Goal: Task Accomplishment & Management: Use online tool/utility

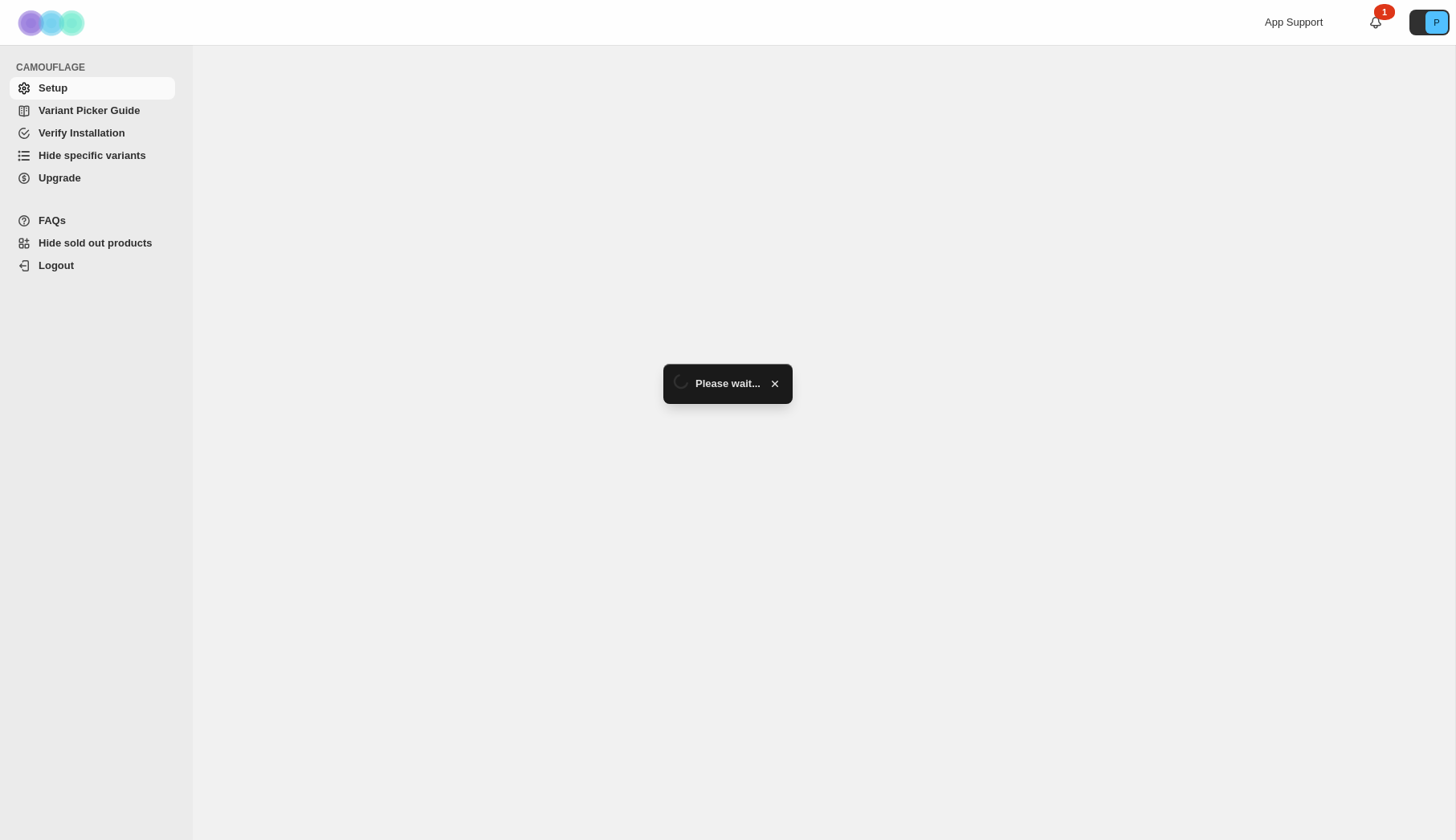
click at [106, 149] on span "Hide specific variants" at bounding box center [92, 155] width 107 height 12
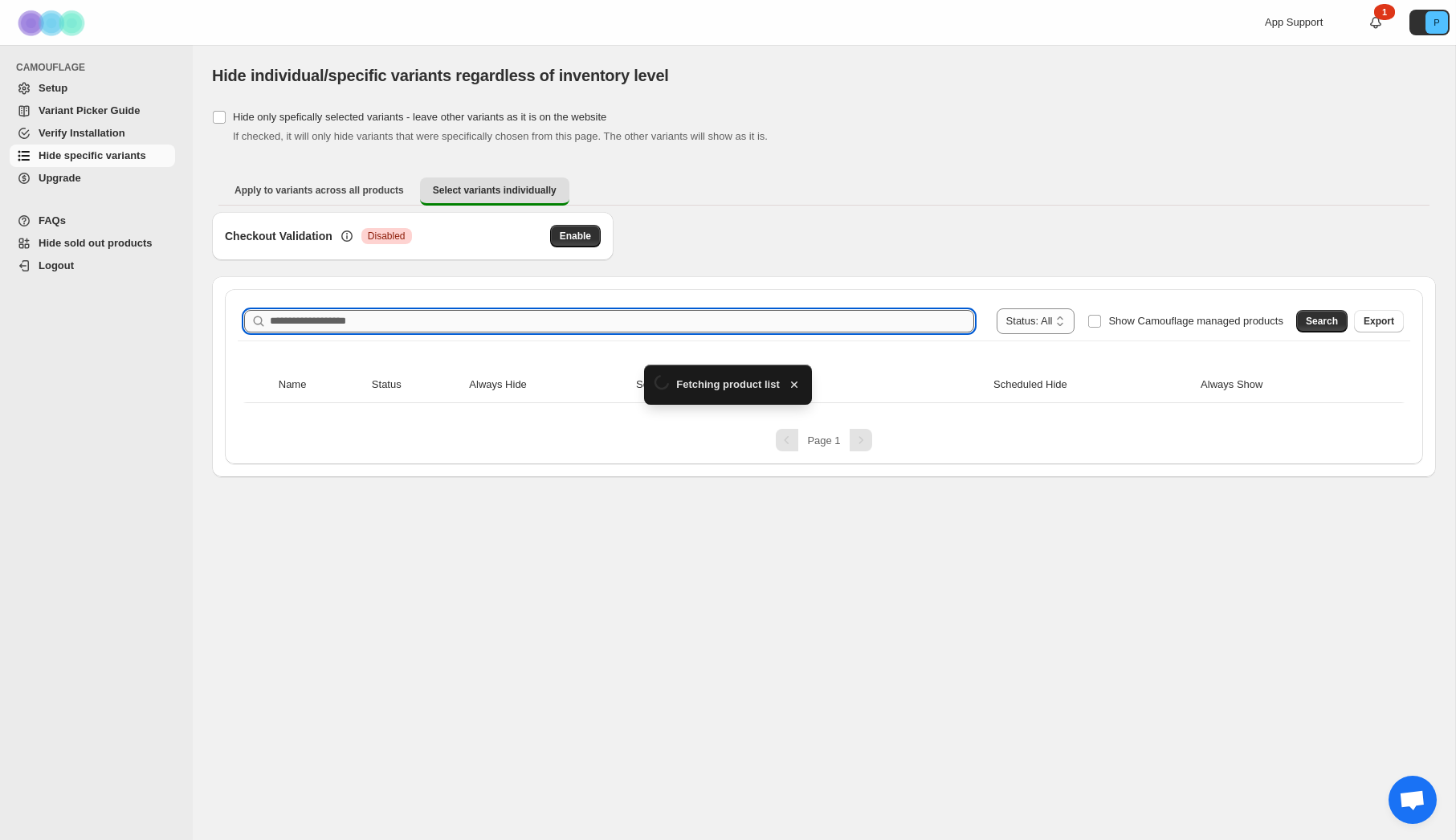
click at [338, 313] on input "Search product name" at bounding box center [622, 321] width 704 height 23
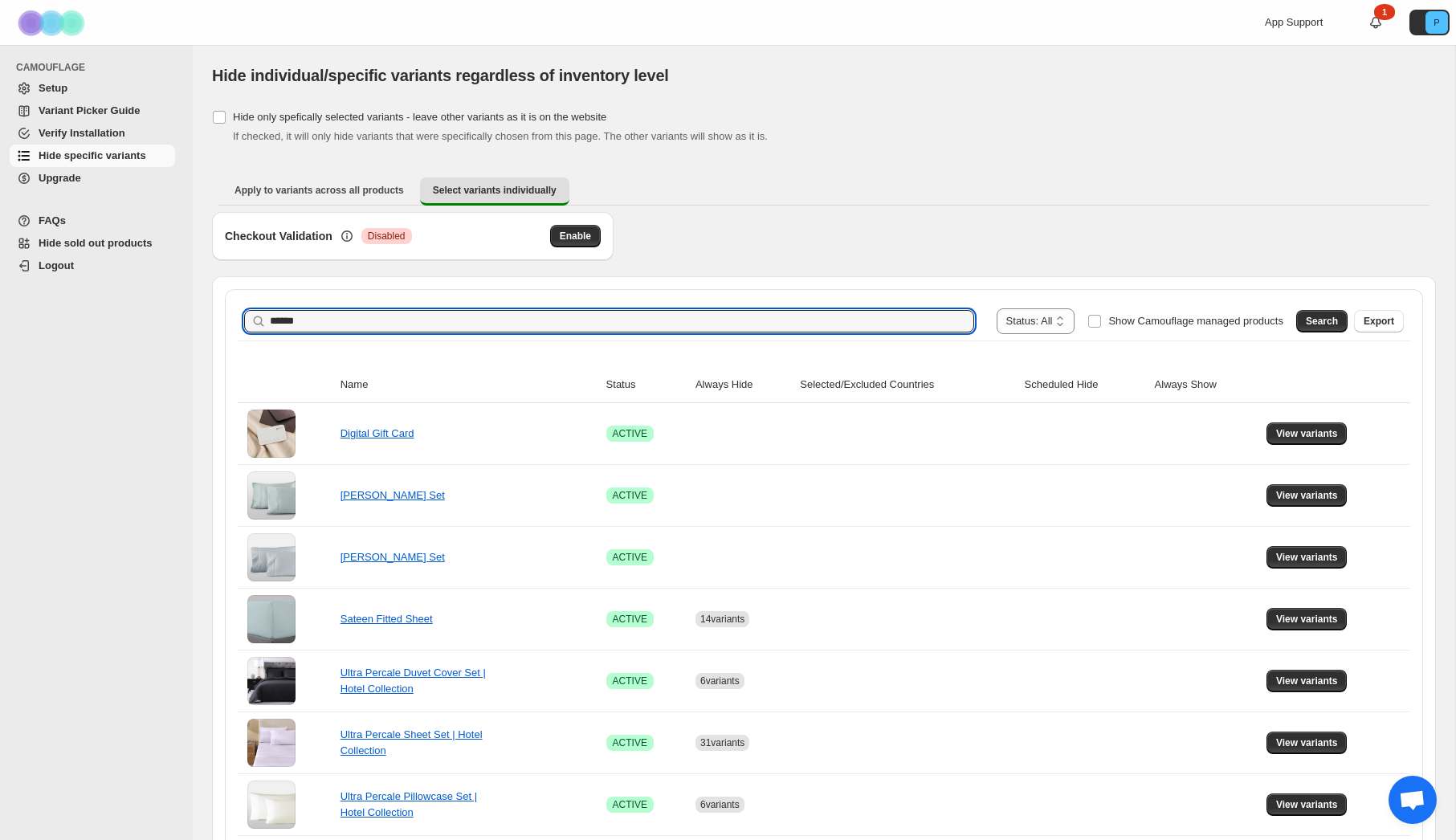
click at [1311, 319] on span "Search" at bounding box center [1321, 321] width 32 height 13
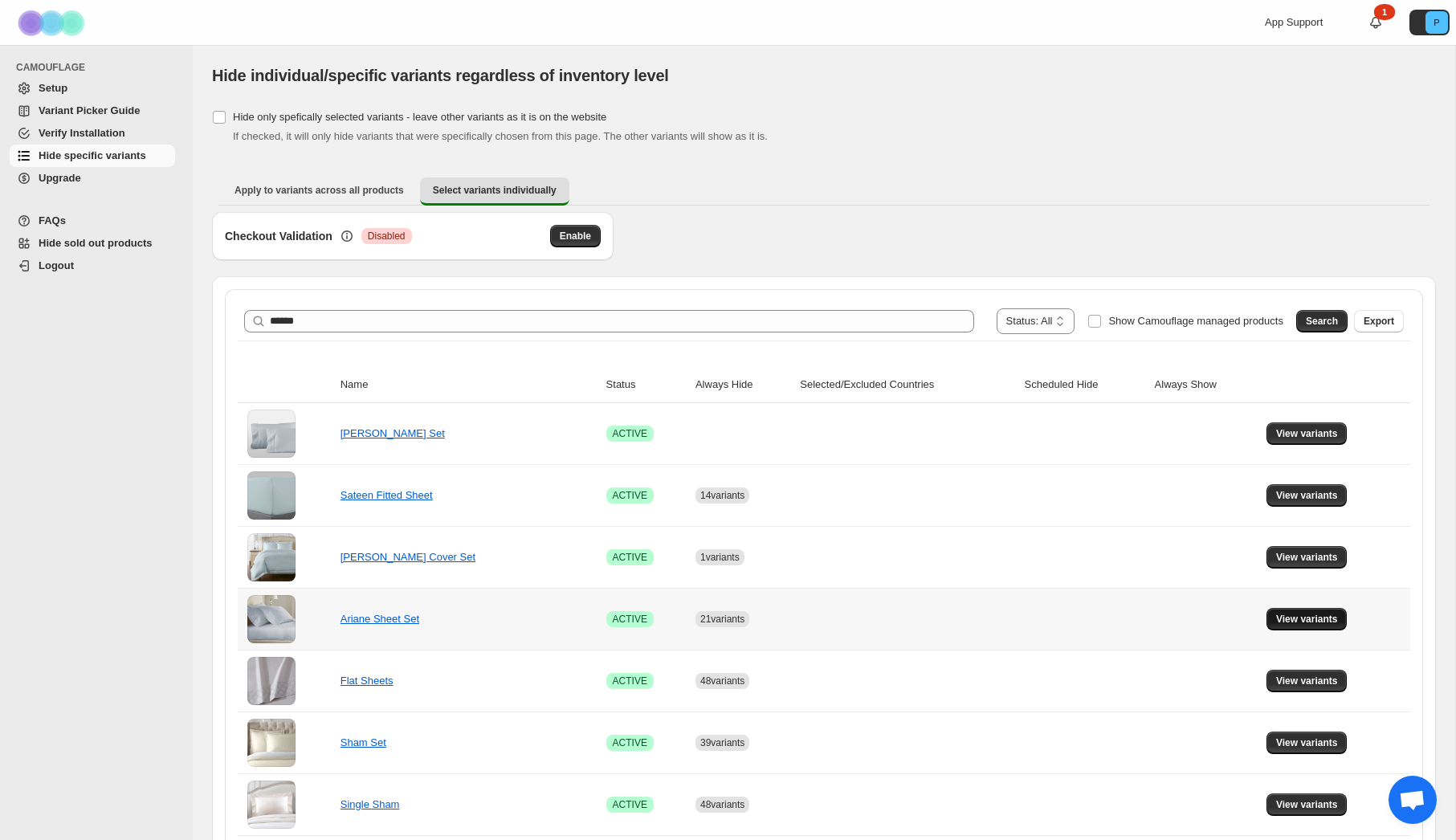
click at [1318, 619] on span "View variants" at bounding box center [1308, 619] width 62 height 13
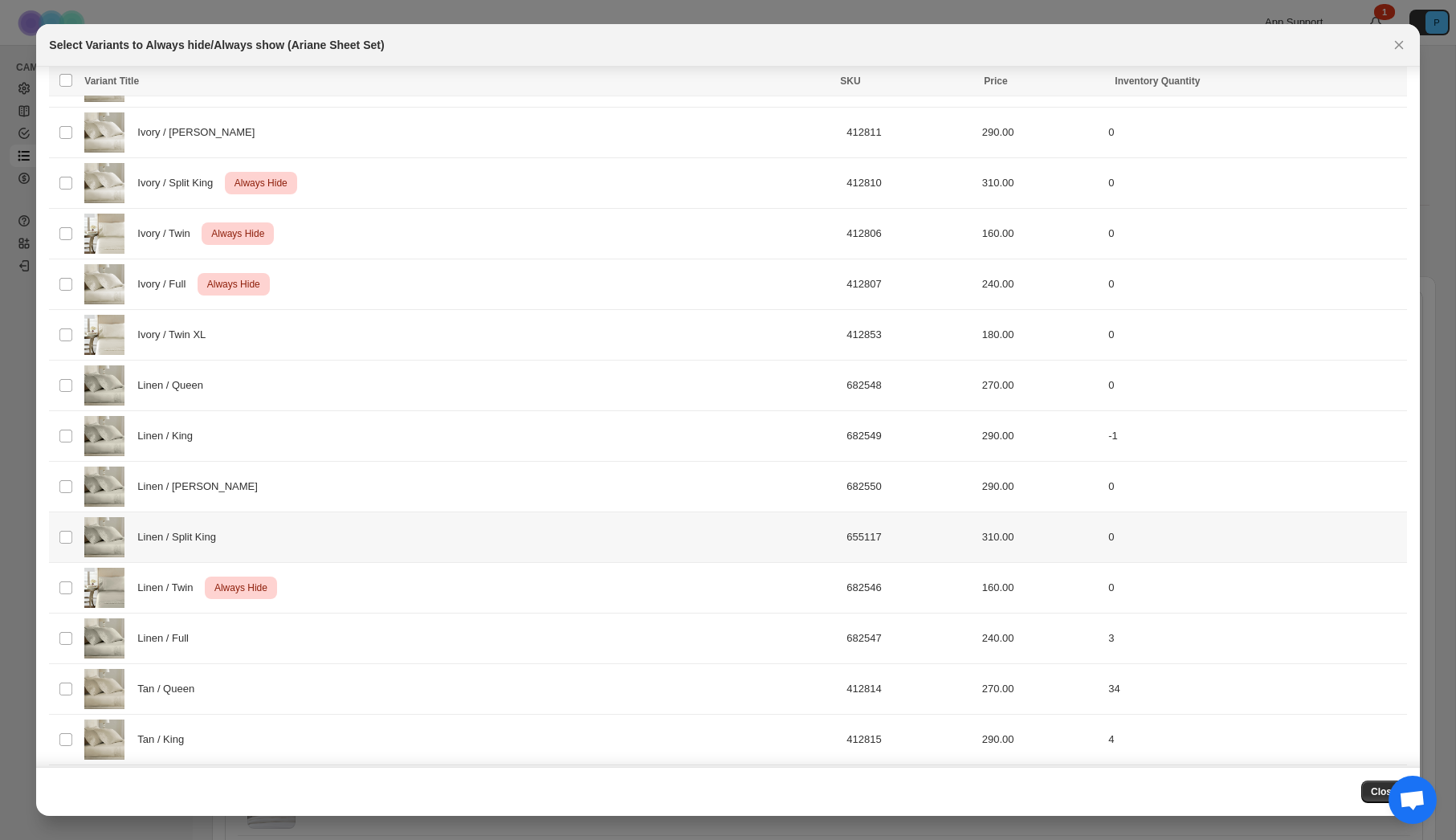
scroll to position [529, 0]
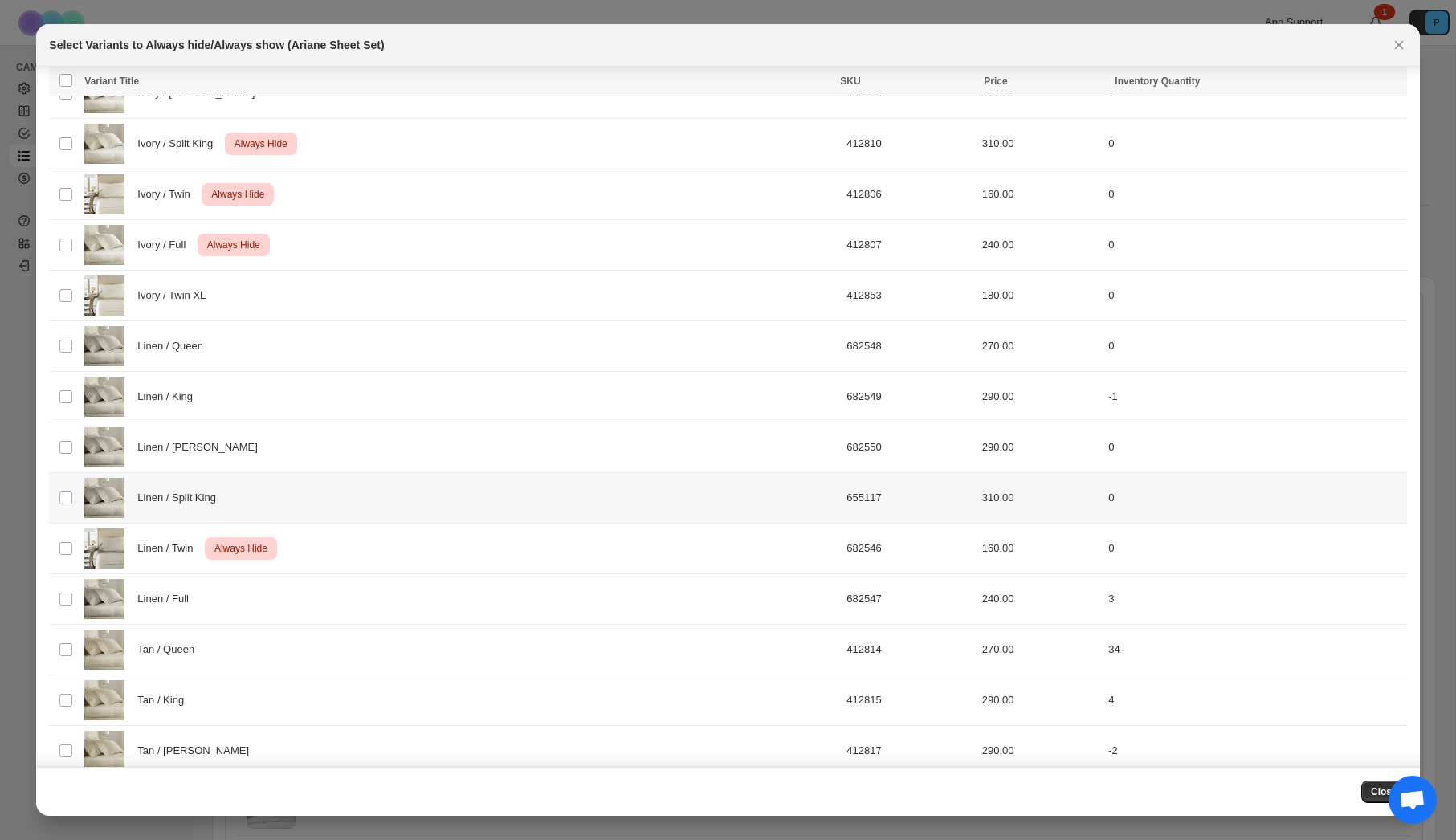
click at [553, 504] on div "Linen / Split King" at bounding box center [460, 498] width 753 height 40
click at [1045, 86] on span "Always hide" at bounding box center [1046, 83] width 56 height 13
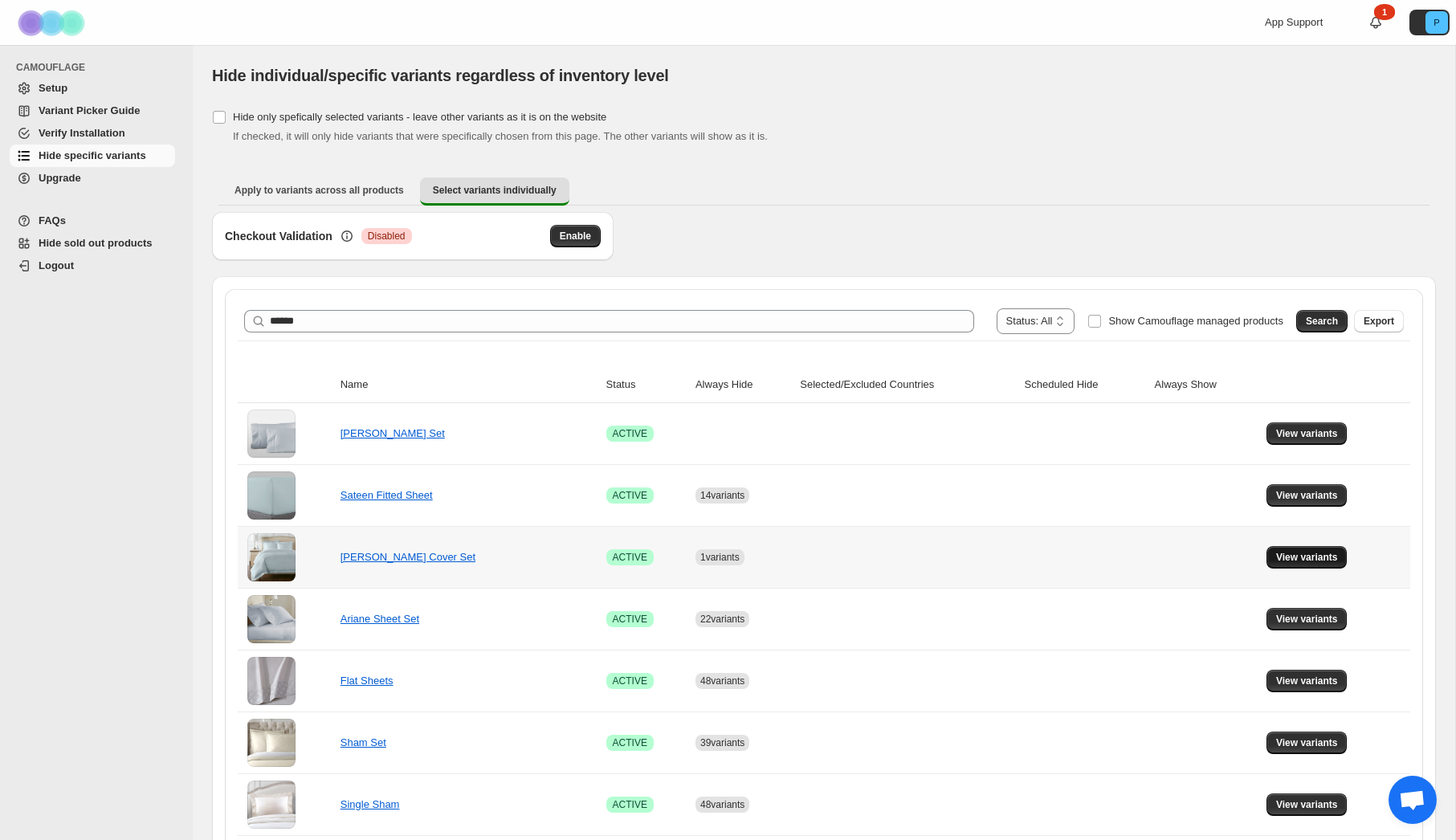
click at [1341, 558] on button "View variants" at bounding box center [1307, 557] width 81 height 23
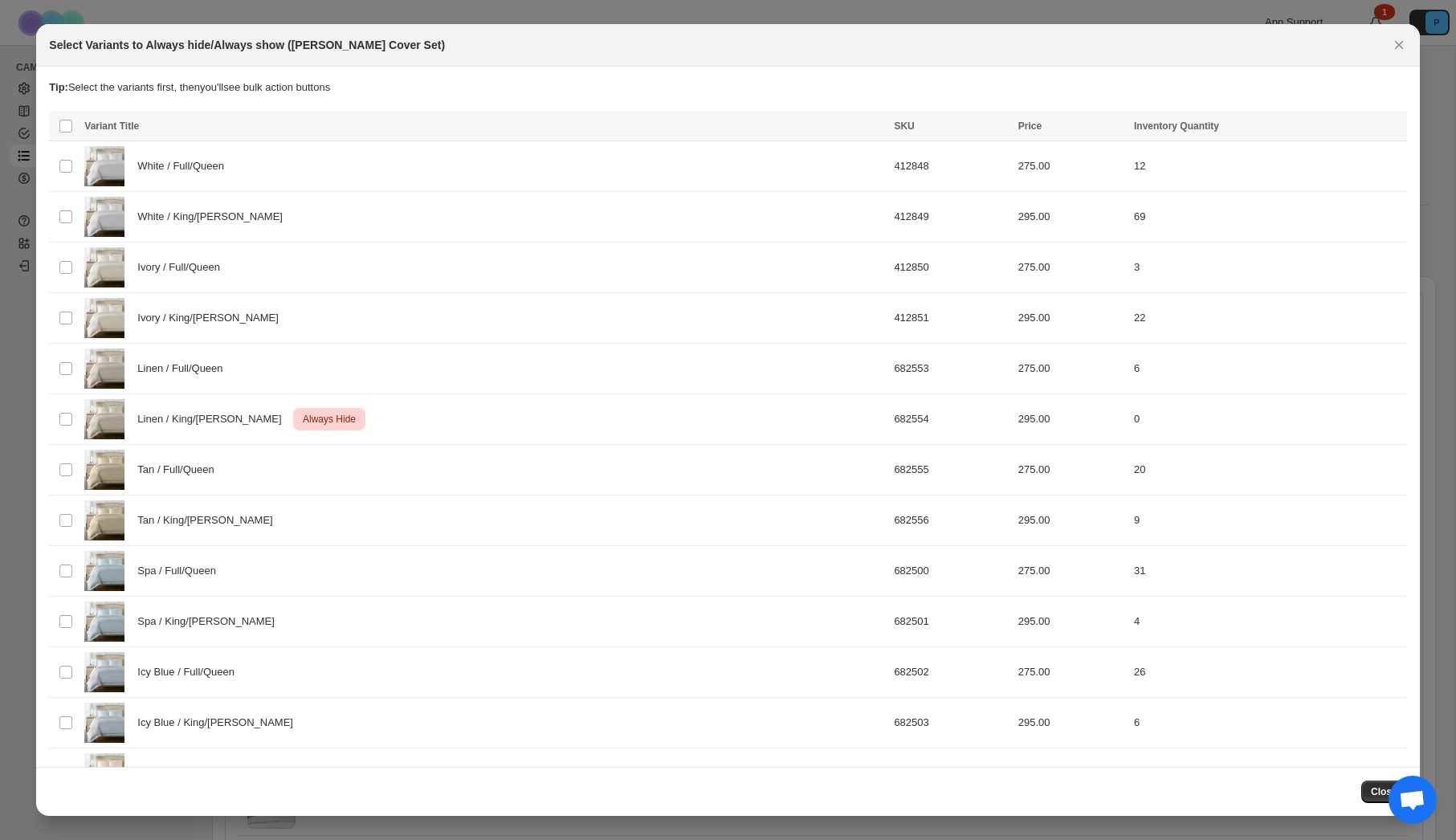
drag, startPoint x: 1406, startPoint y: 46, endPoint x: 1363, endPoint y: 76, distance: 52.4
click at [1406, 46] on icon "Close" at bounding box center [1400, 46] width 16 height 16
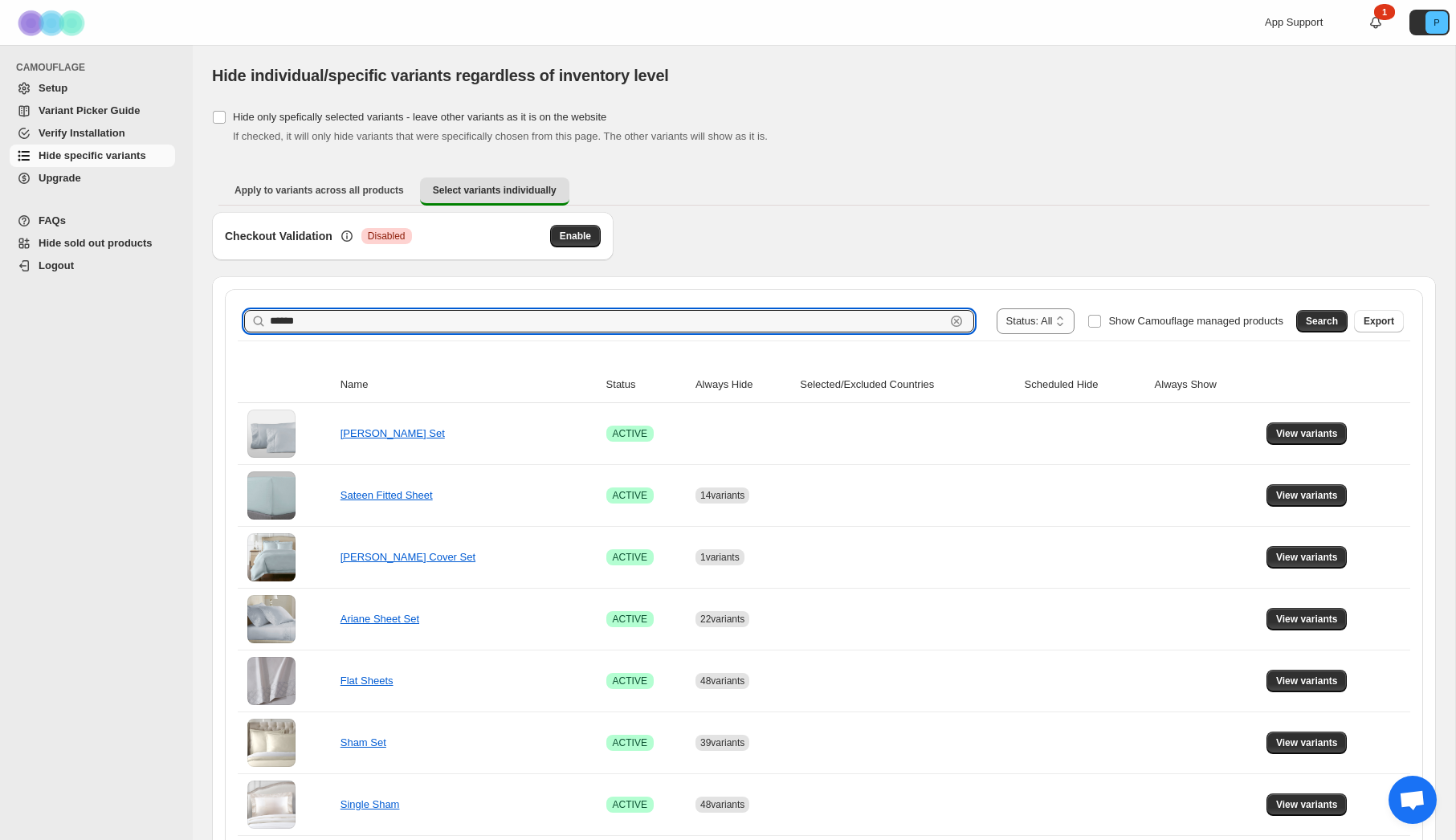
drag, startPoint x: 326, startPoint y: 325, endPoint x: 268, endPoint y: 322, distance: 58.1
click at [268, 322] on div "****** Clear" at bounding box center [609, 321] width 730 height 23
click at [1311, 324] on span "Search" at bounding box center [1321, 321] width 32 height 13
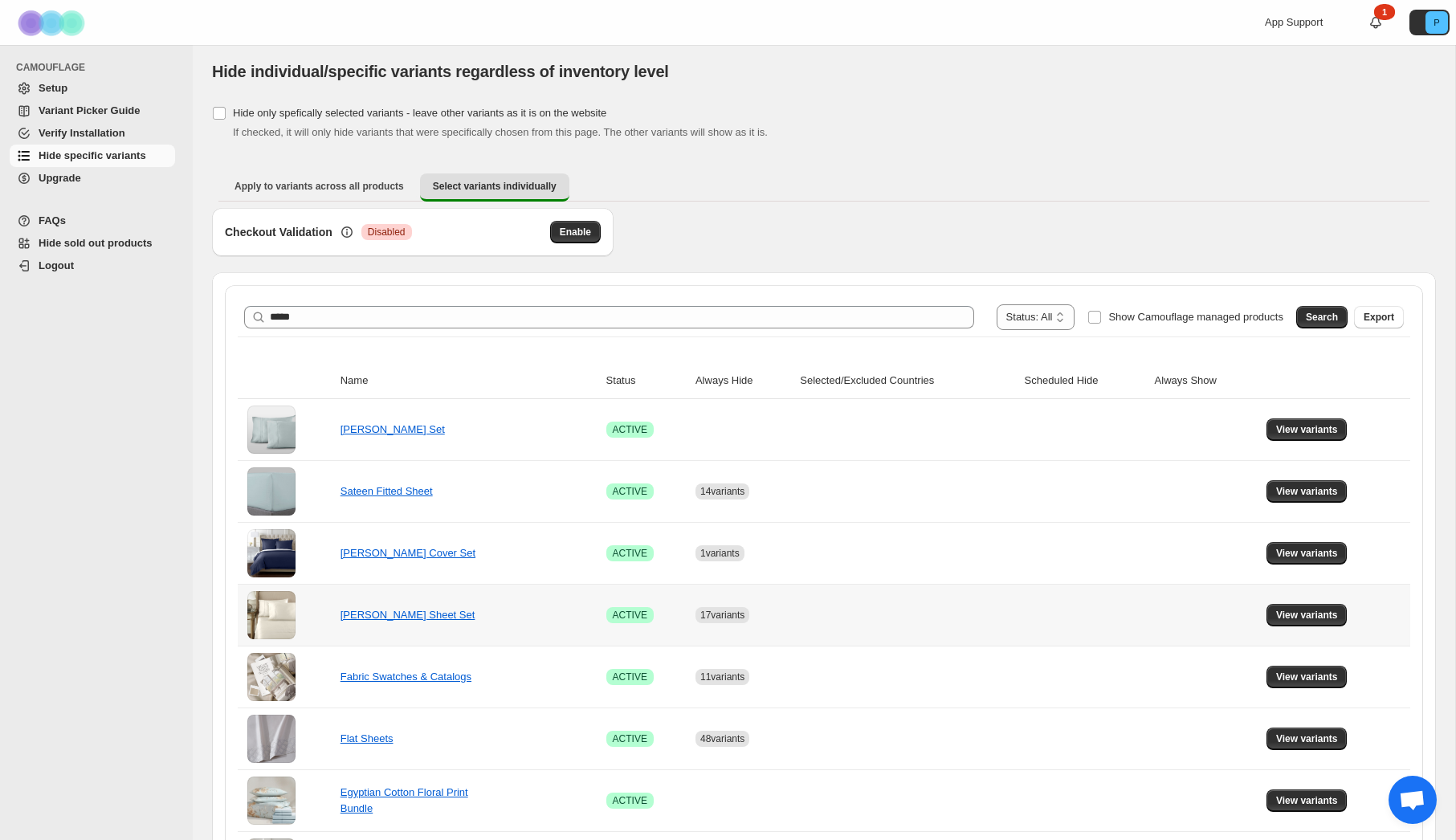
scroll to position [0, 0]
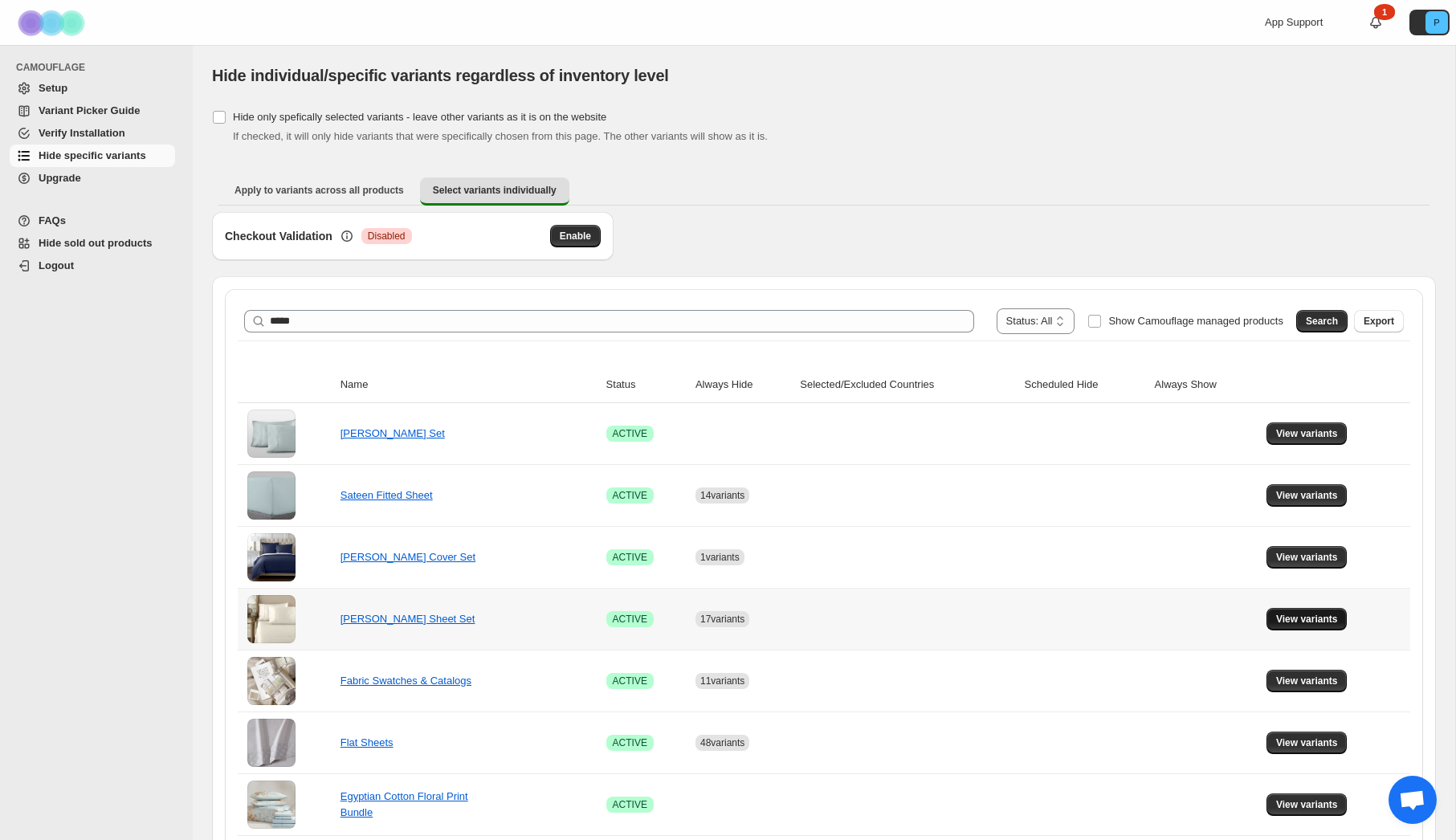
click at [1296, 626] on button "View variants" at bounding box center [1307, 619] width 81 height 23
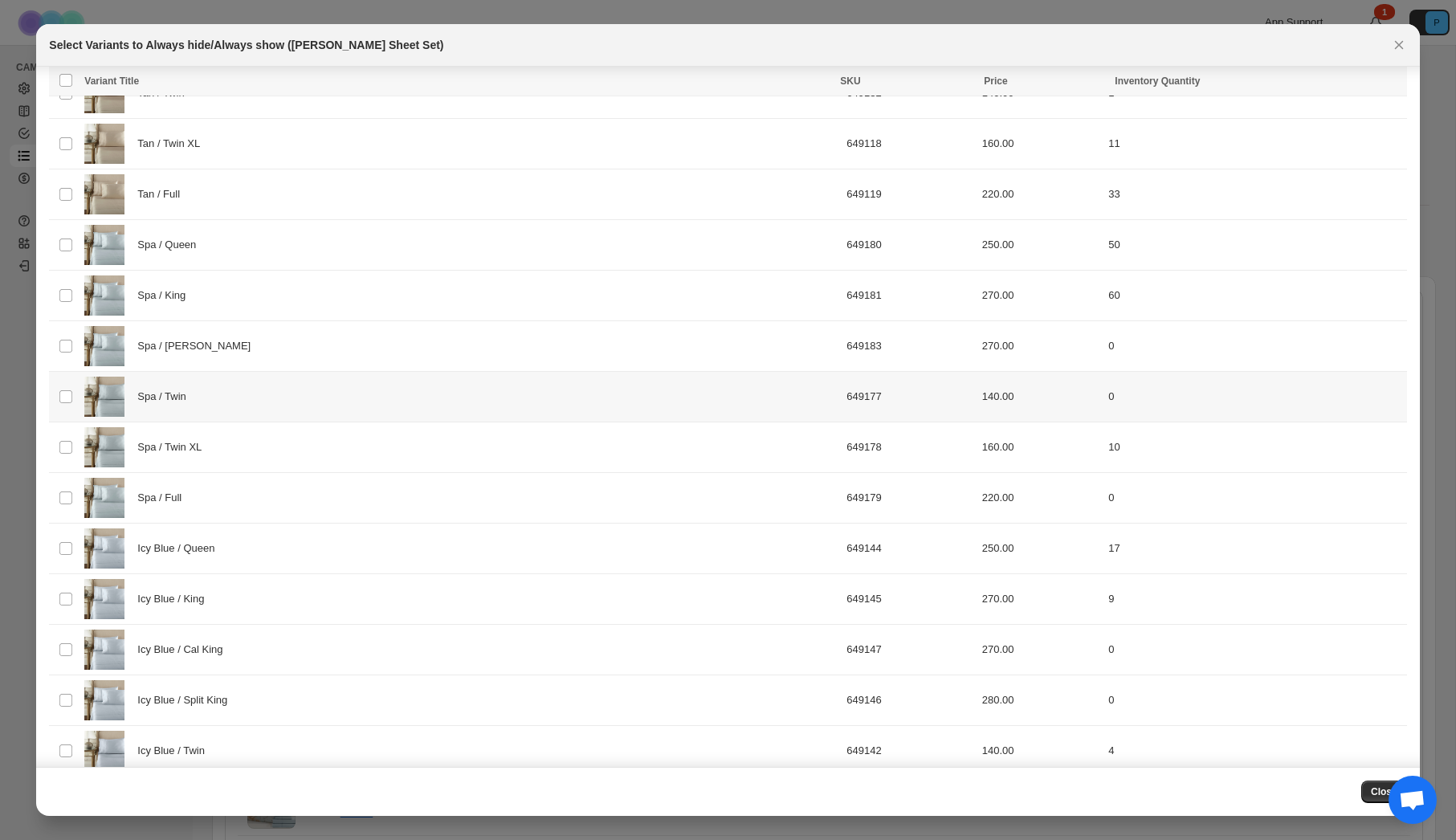
scroll to position [1290, 0]
drag, startPoint x: 339, startPoint y: 363, endPoint x: 339, endPoint y: 372, distance: 9.0
click at [339, 363] on div "Spa / [PERSON_NAME]" at bounding box center [460, 344] width 753 height 40
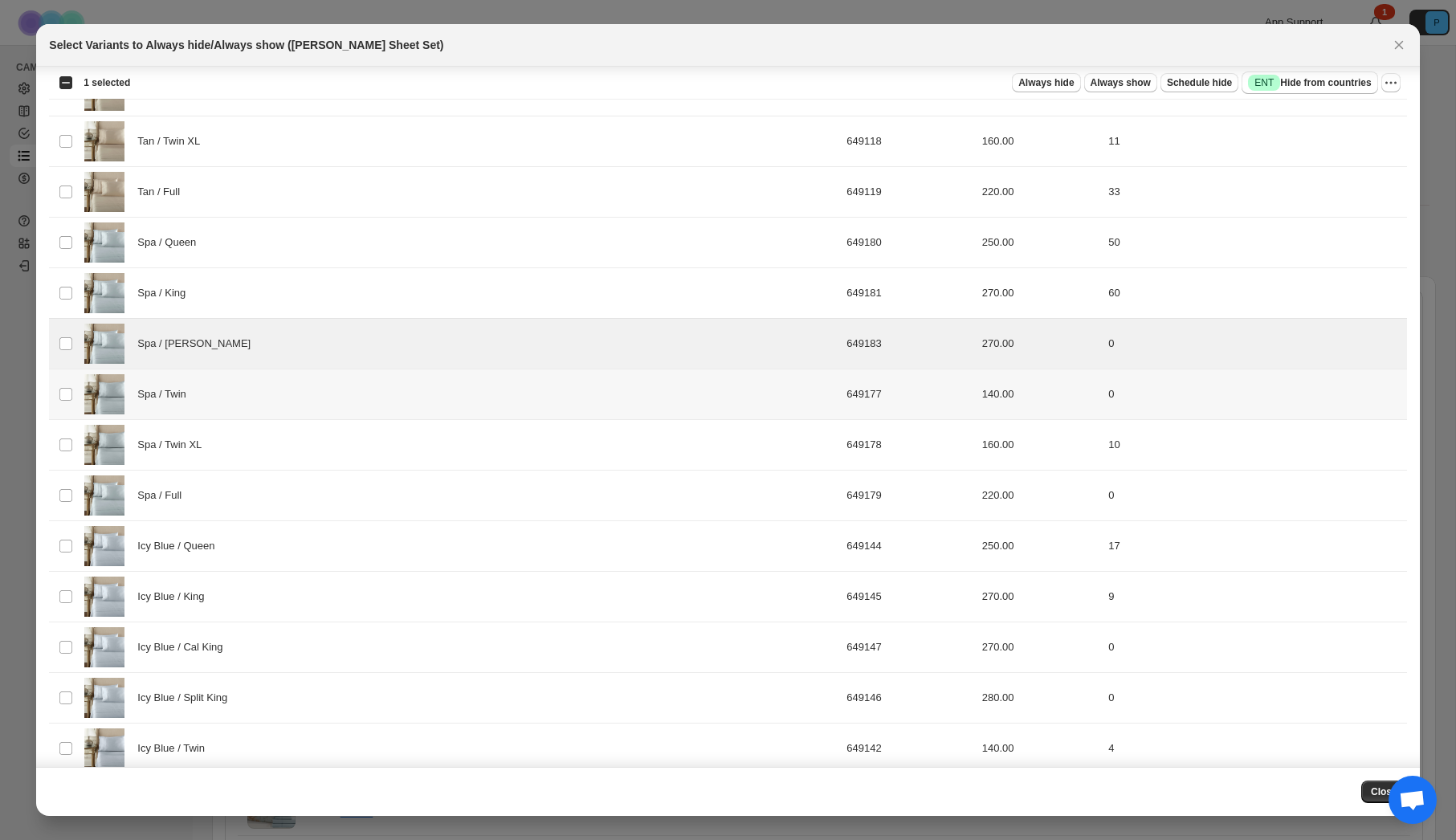
drag, startPoint x: 339, startPoint y: 394, endPoint x: 344, endPoint y: 463, distance: 69.2
click at [339, 394] on div "Spa / Twin" at bounding box center [460, 394] width 753 height 40
click at [346, 493] on div "Spa / Full" at bounding box center [460, 496] width 753 height 40
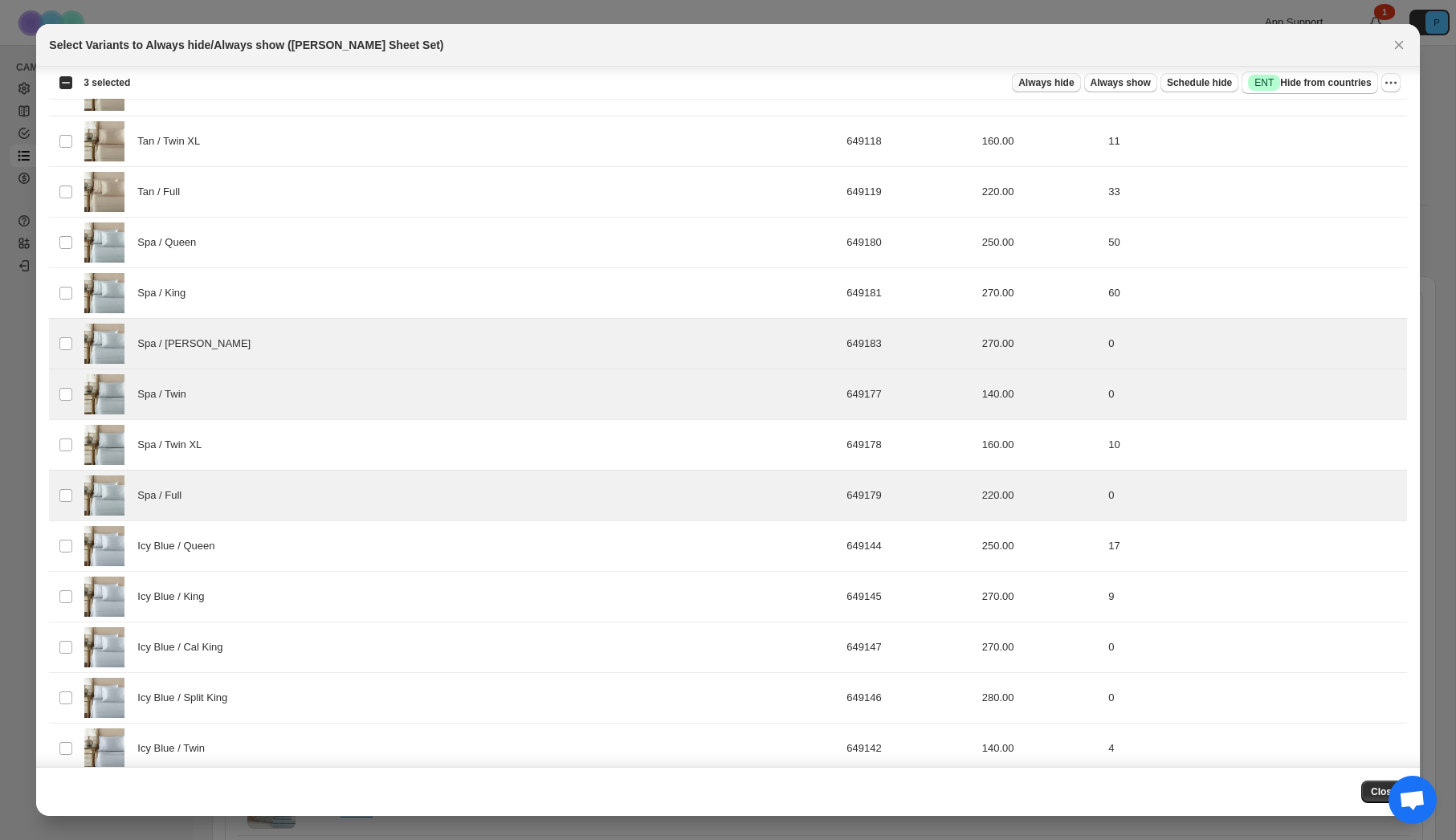
click at [1027, 83] on span "Always hide" at bounding box center [1046, 83] width 56 height 13
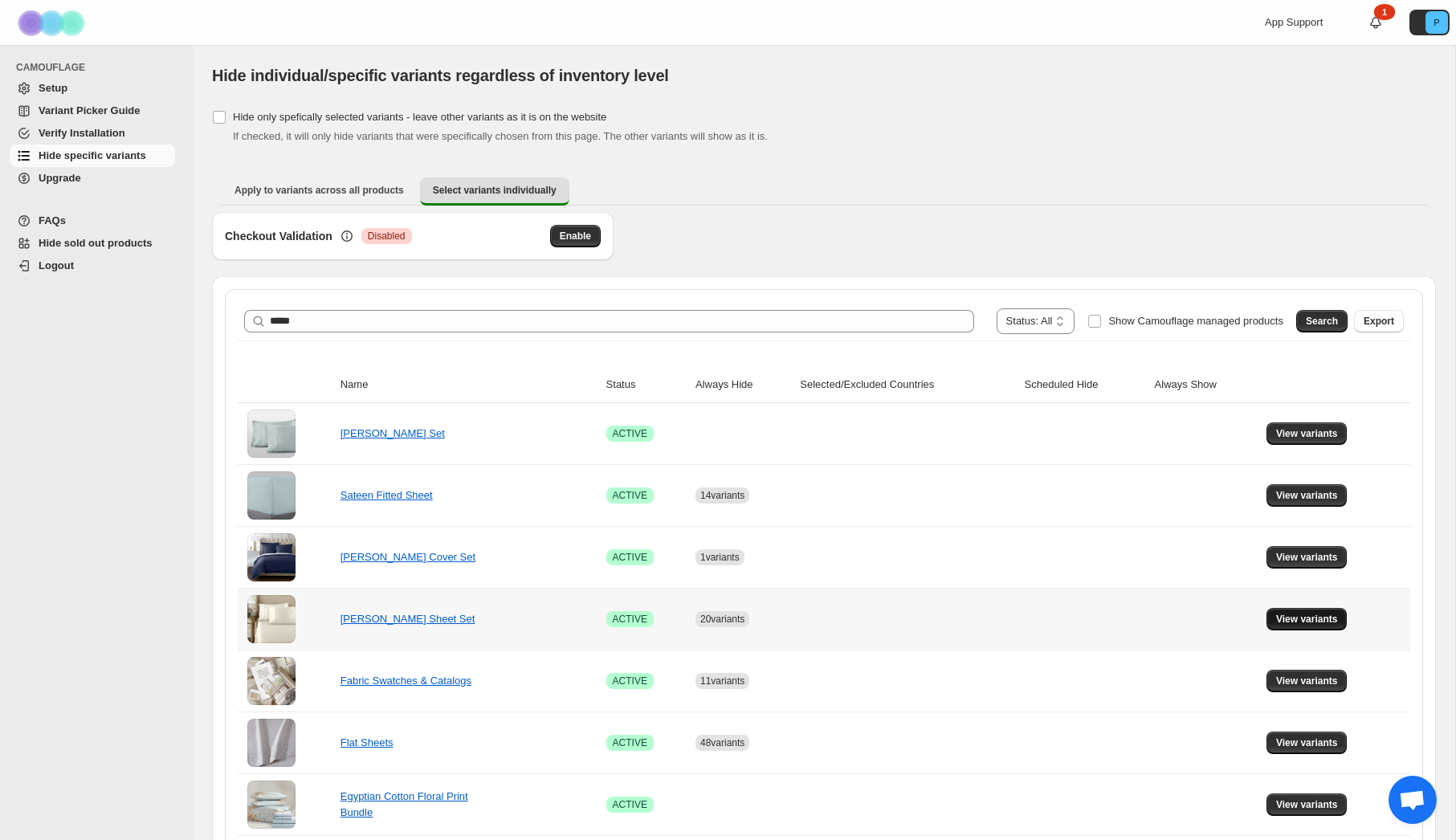
click at [1310, 615] on span "View variants" at bounding box center [1308, 619] width 62 height 13
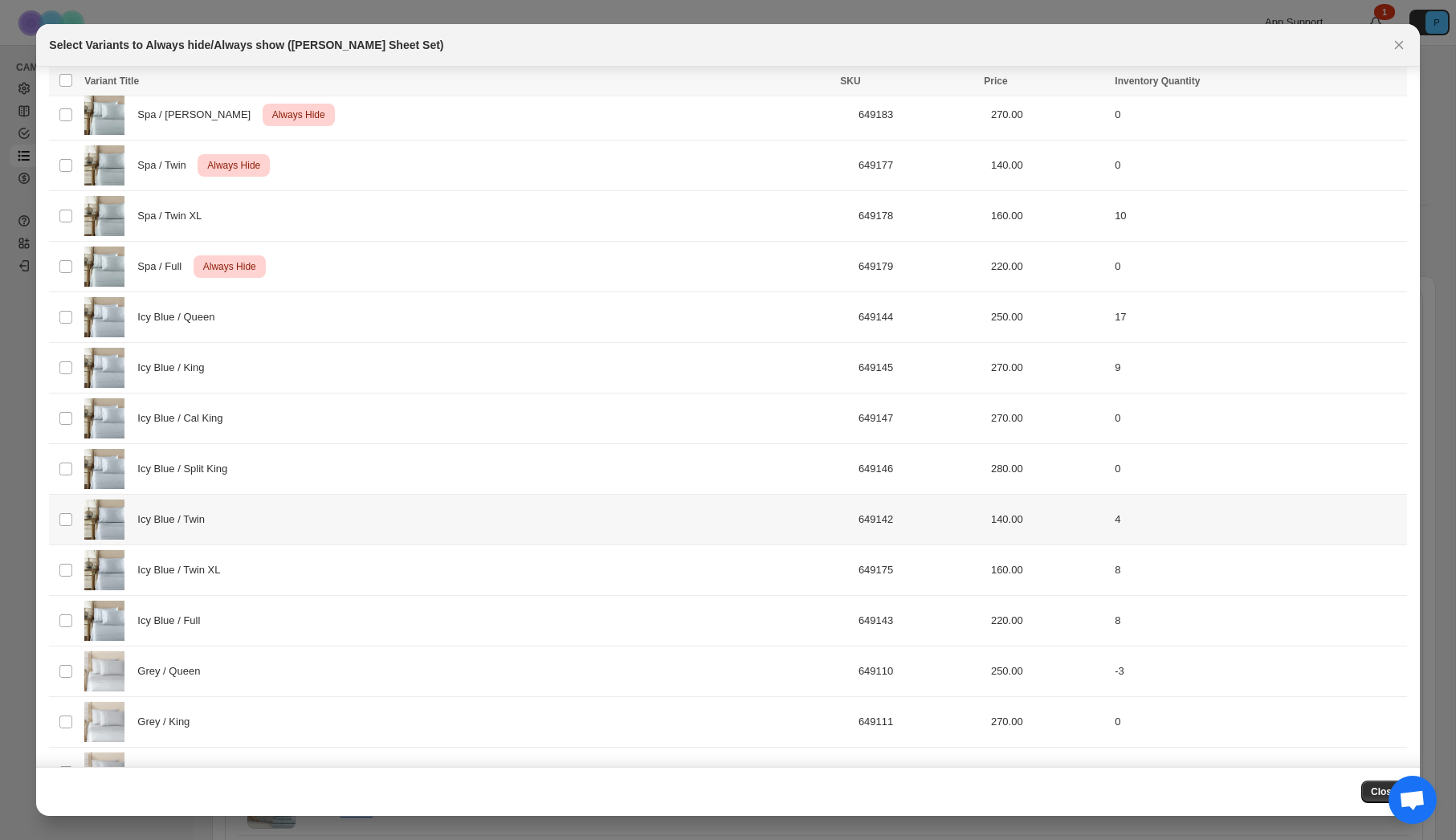
scroll to position [1523, 0]
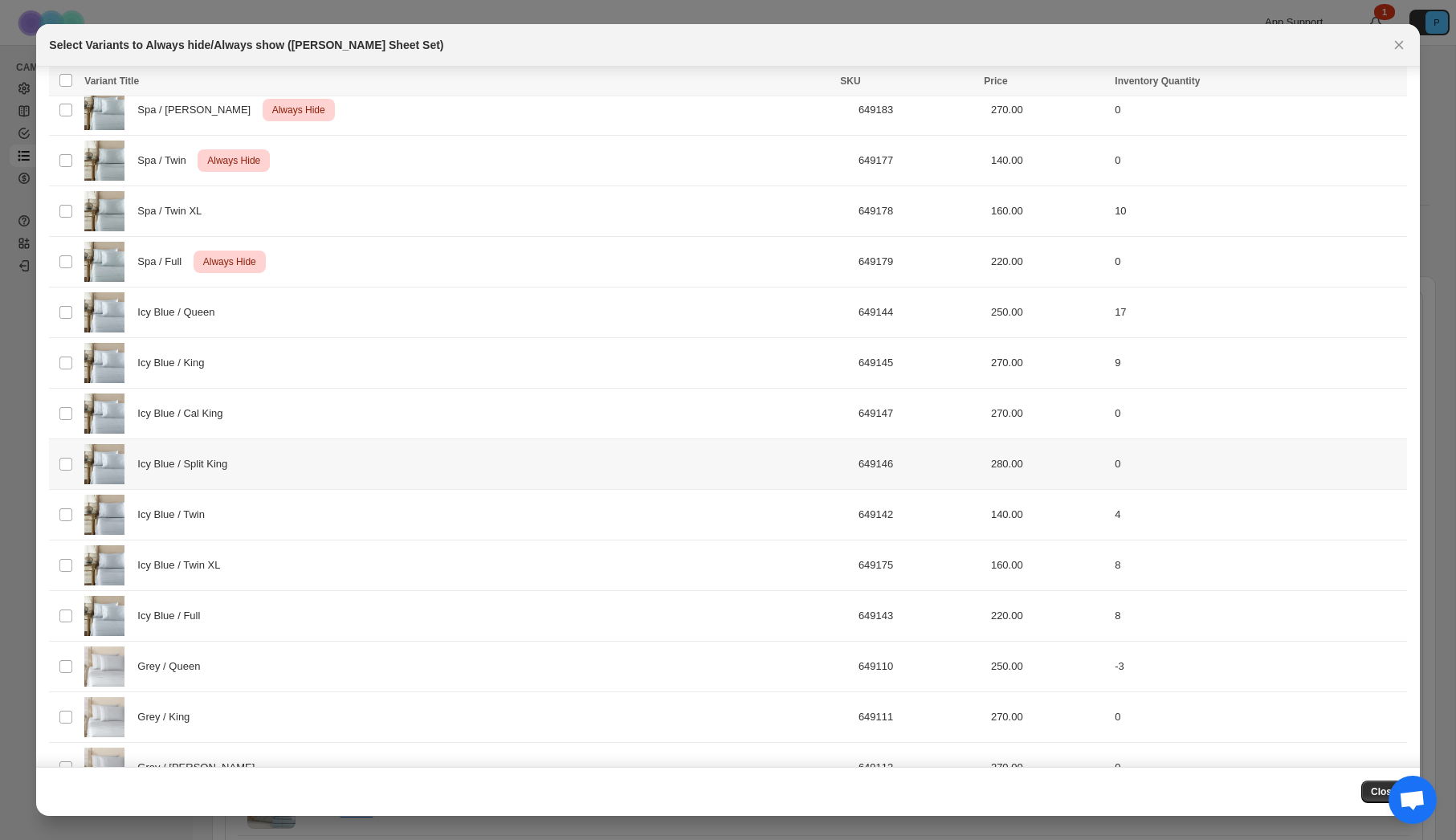
click at [590, 473] on div "Icy Blue / Split King" at bounding box center [467, 464] width 764 height 40
click at [1057, 83] on span "Always hide" at bounding box center [1046, 83] width 56 height 13
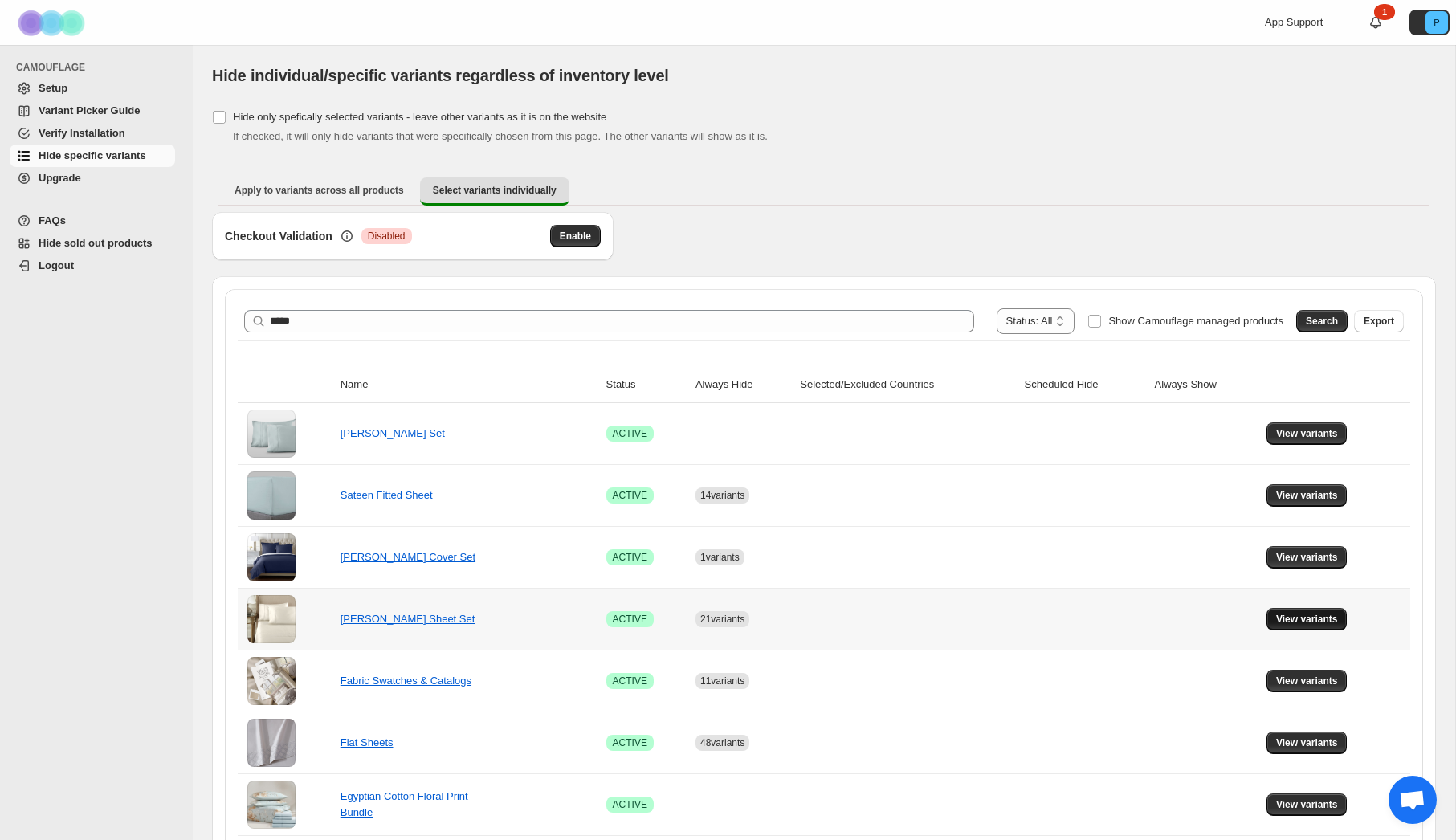
click at [1294, 618] on span "View variants" at bounding box center [1308, 619] width 62 height 13
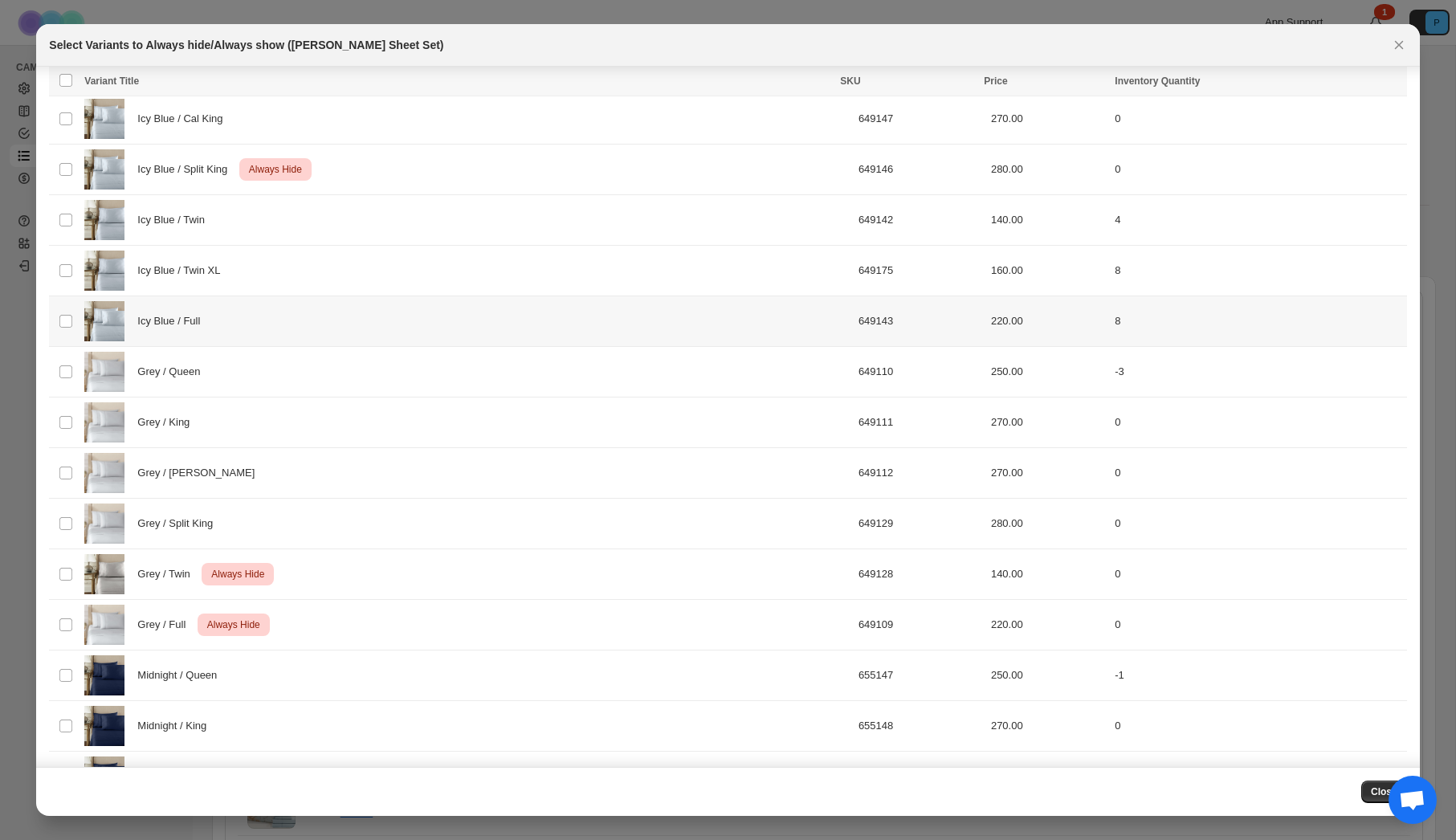
scroll to position [1912, 0]
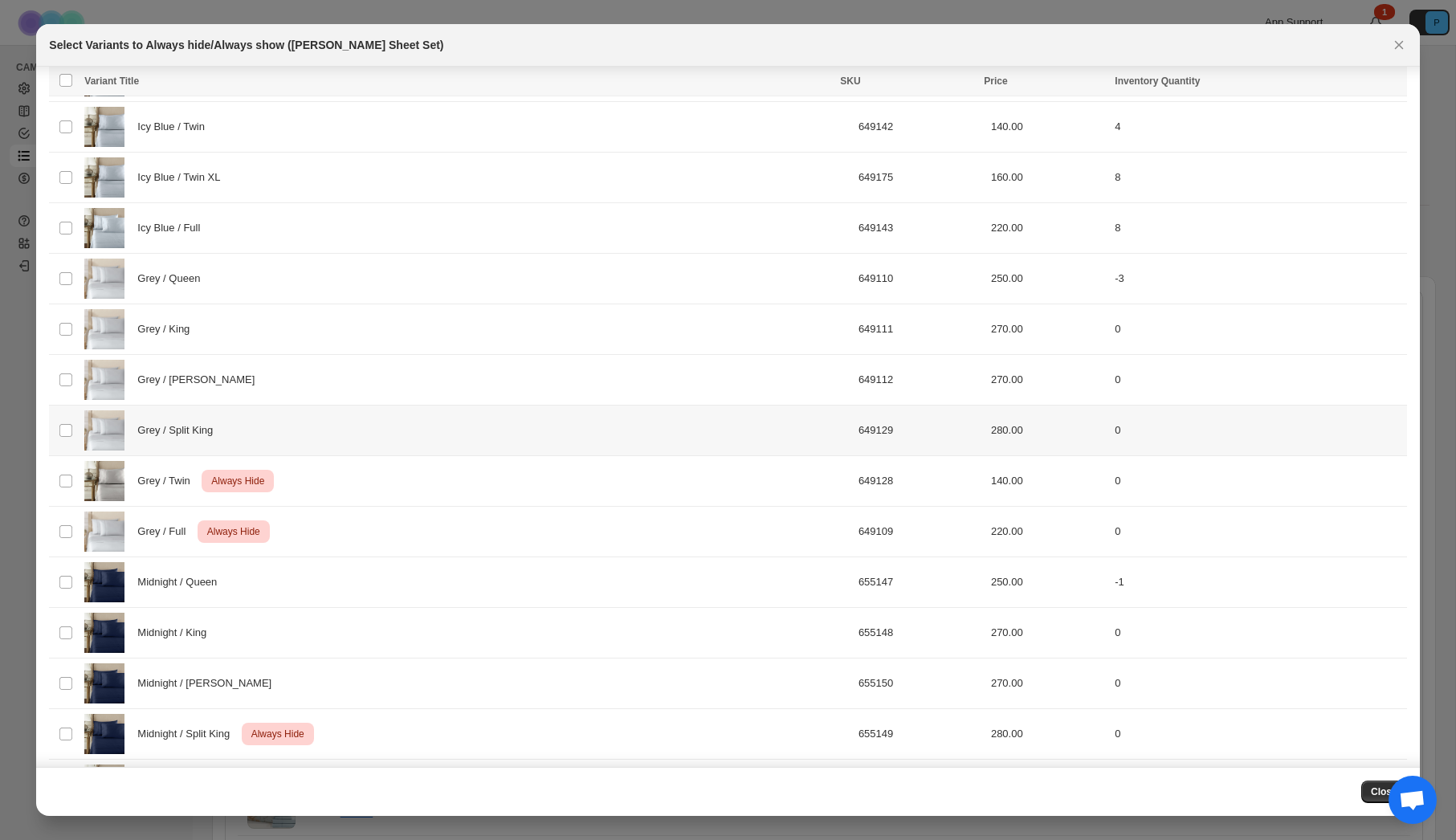
click at [705, 431] on div "Grey / Split King" at bounding box center [467, 430] width 764 height 40
click at [1058, 76] on button "Always hide" at bounding box center [1046, 82] width 68 height 19
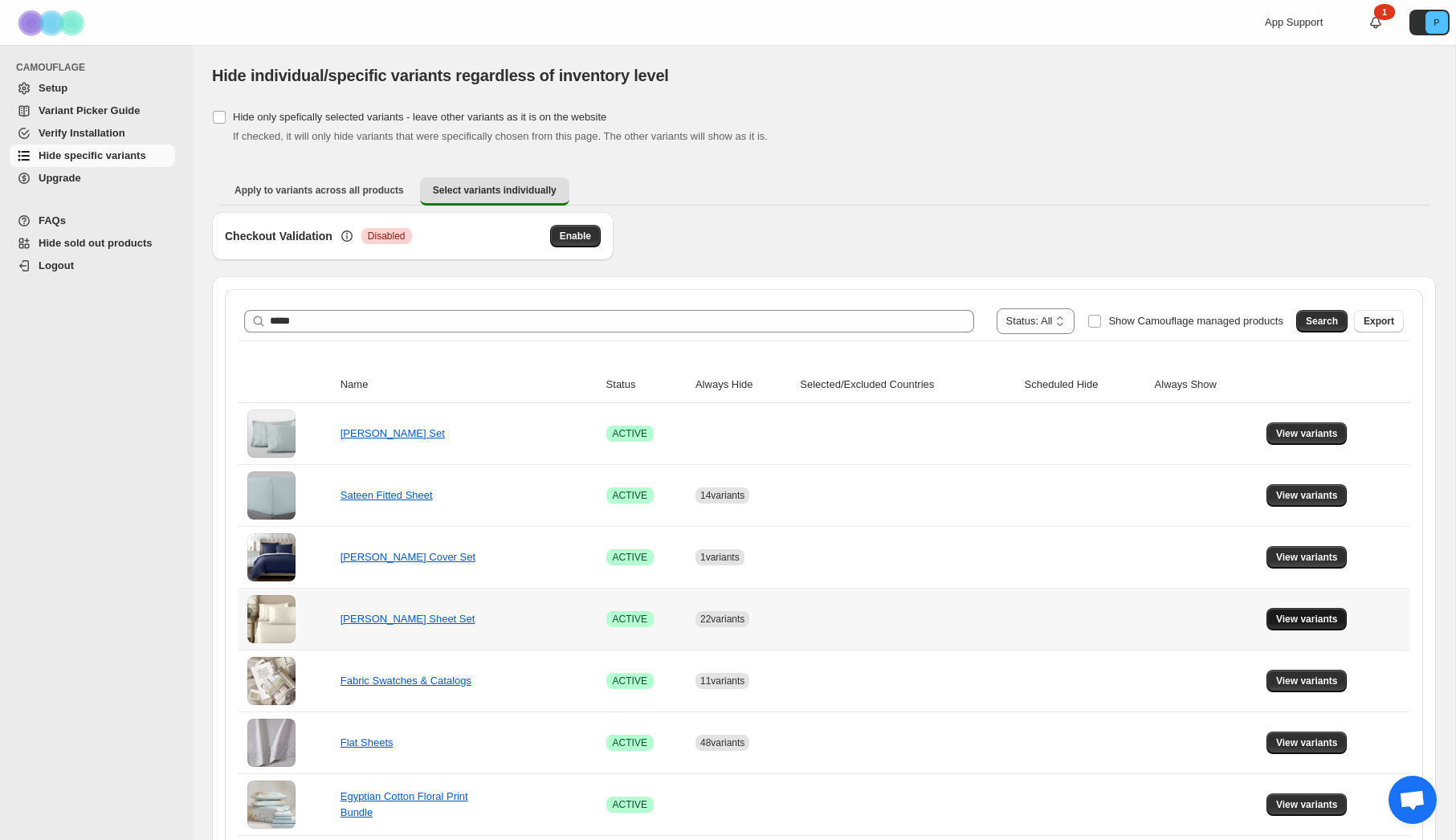
click at [1304, 615] on span "View variants" at bounding box center [1308, 619] width 62 height 13
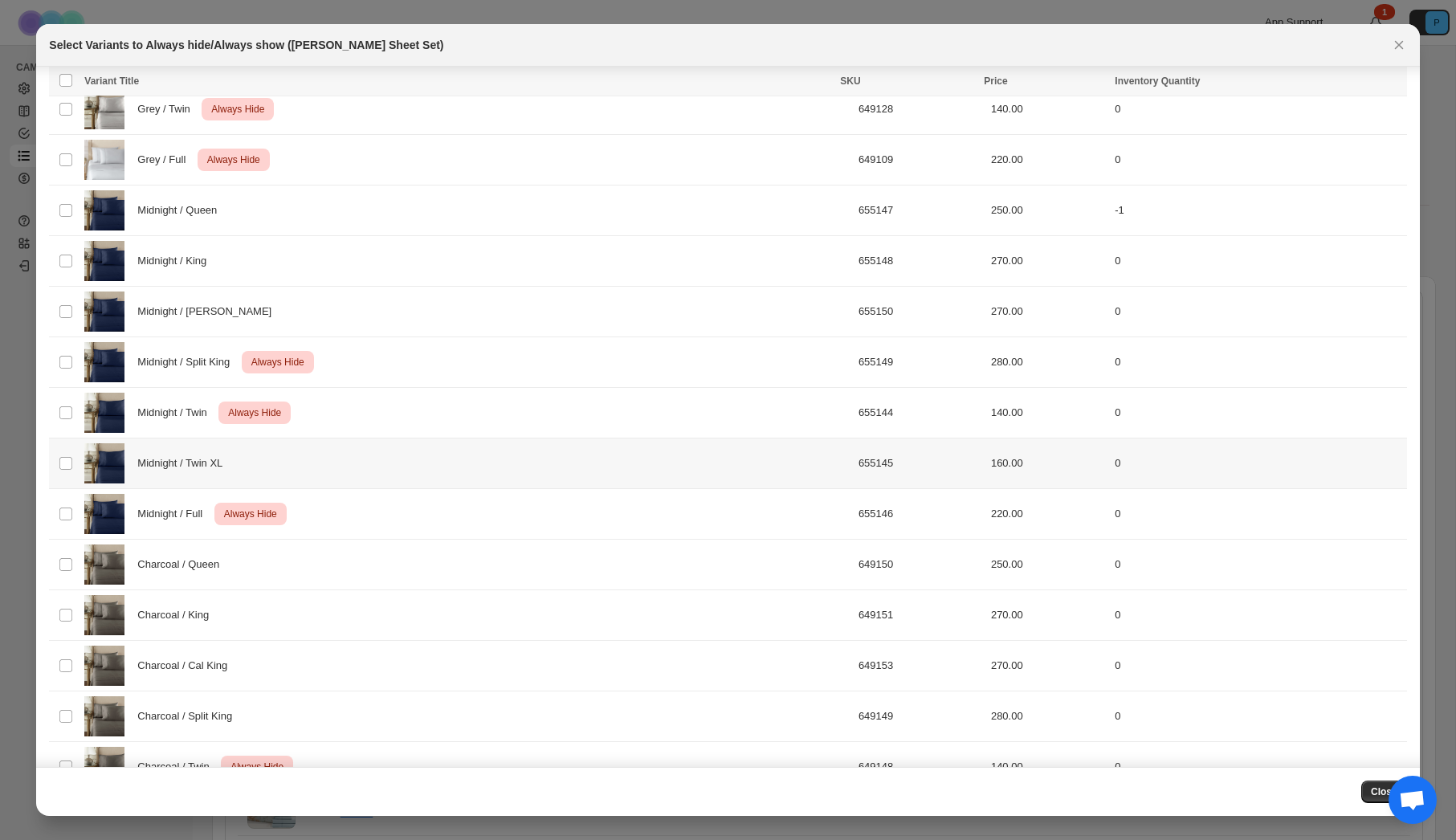
scroll to position [2467, 0]
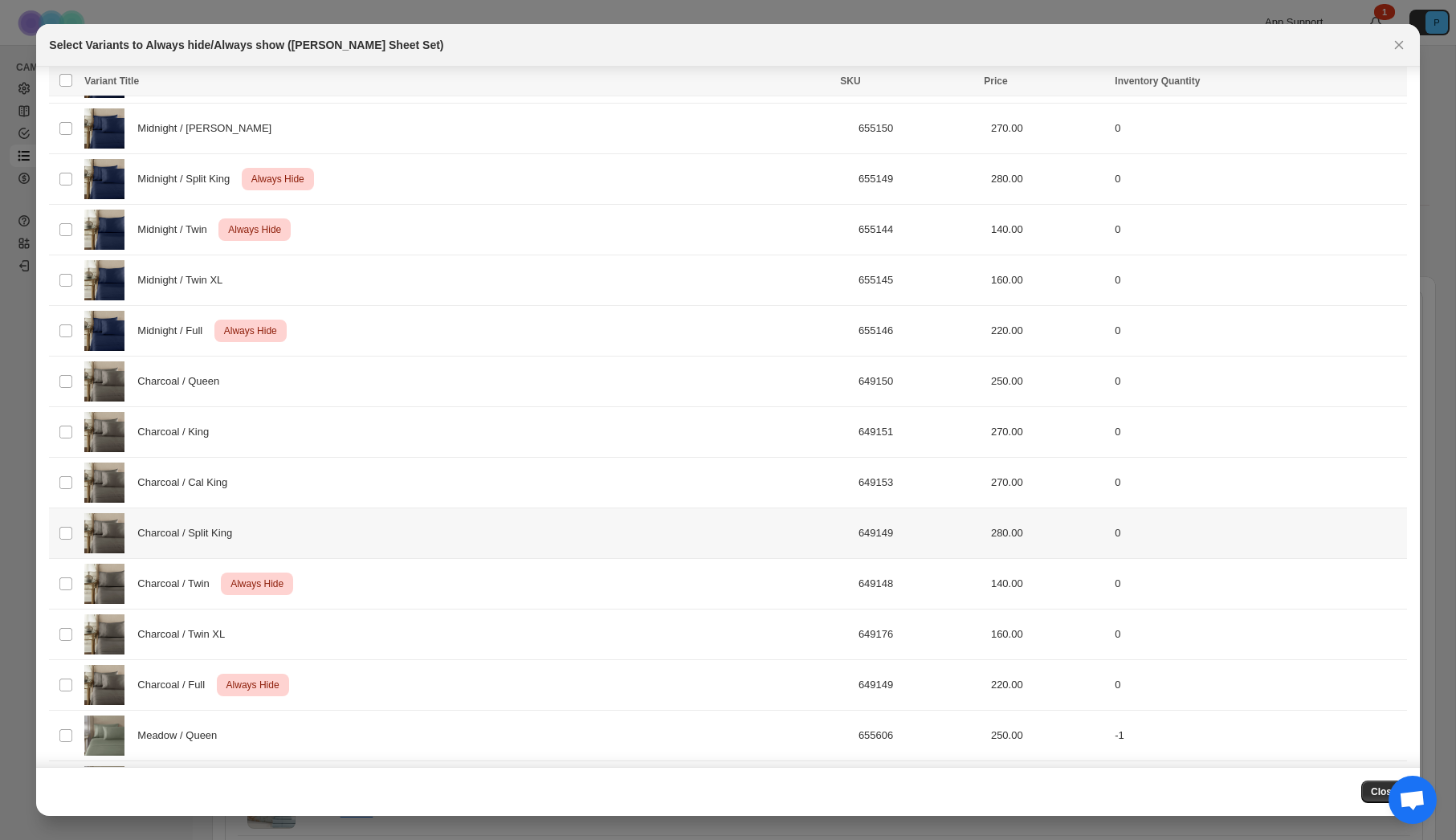
click at [601, 539] on div "Charcoal / Split King" at bounding box center [467, 533] width 764 height 40
click at [1026, 91] on button "Always hide" at bounding box center [1046, 82] width 68 height 19
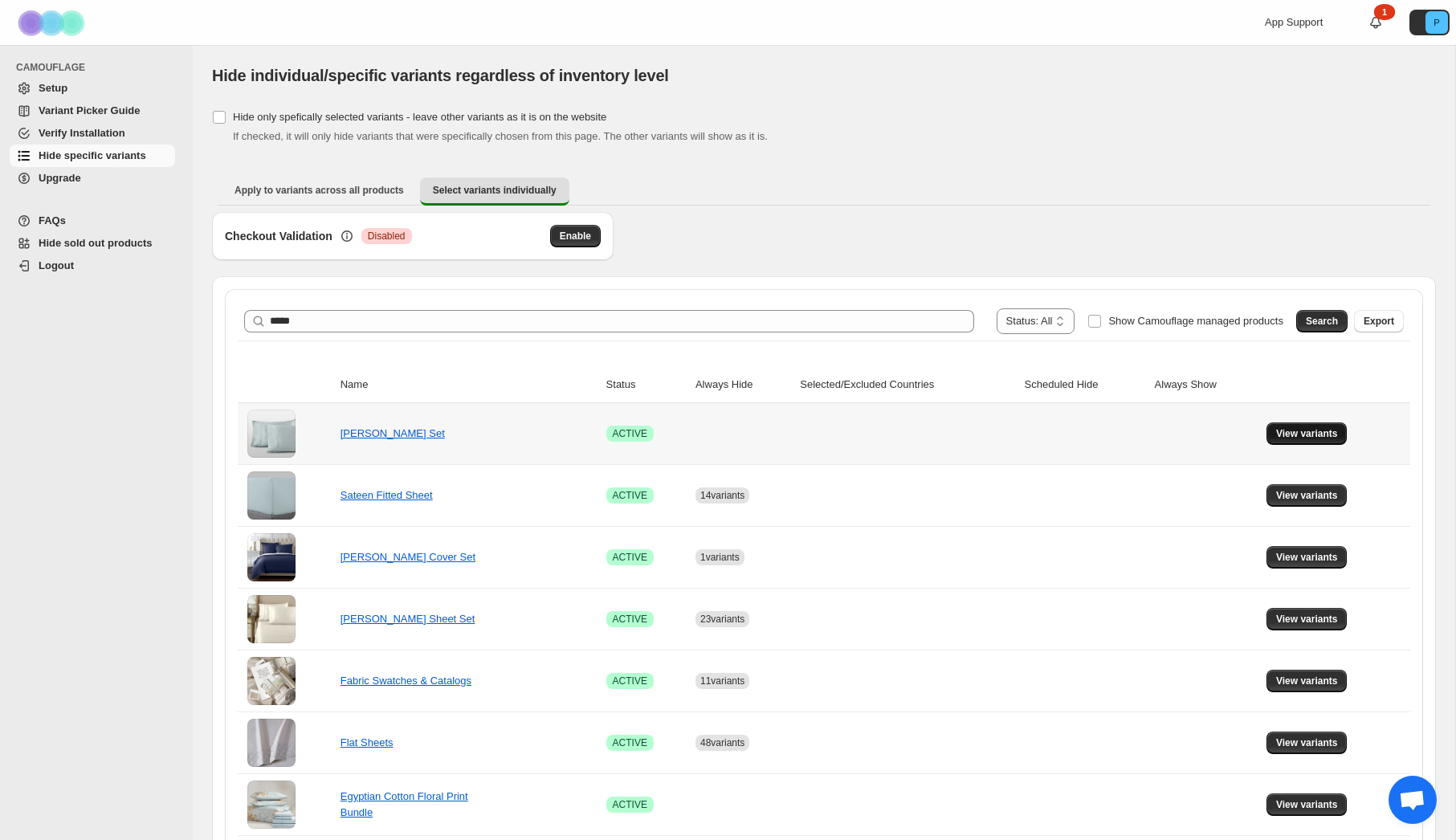
click at [1313, 440] on span "View variants" at bounding box center [1308, 434] width 62 height 13
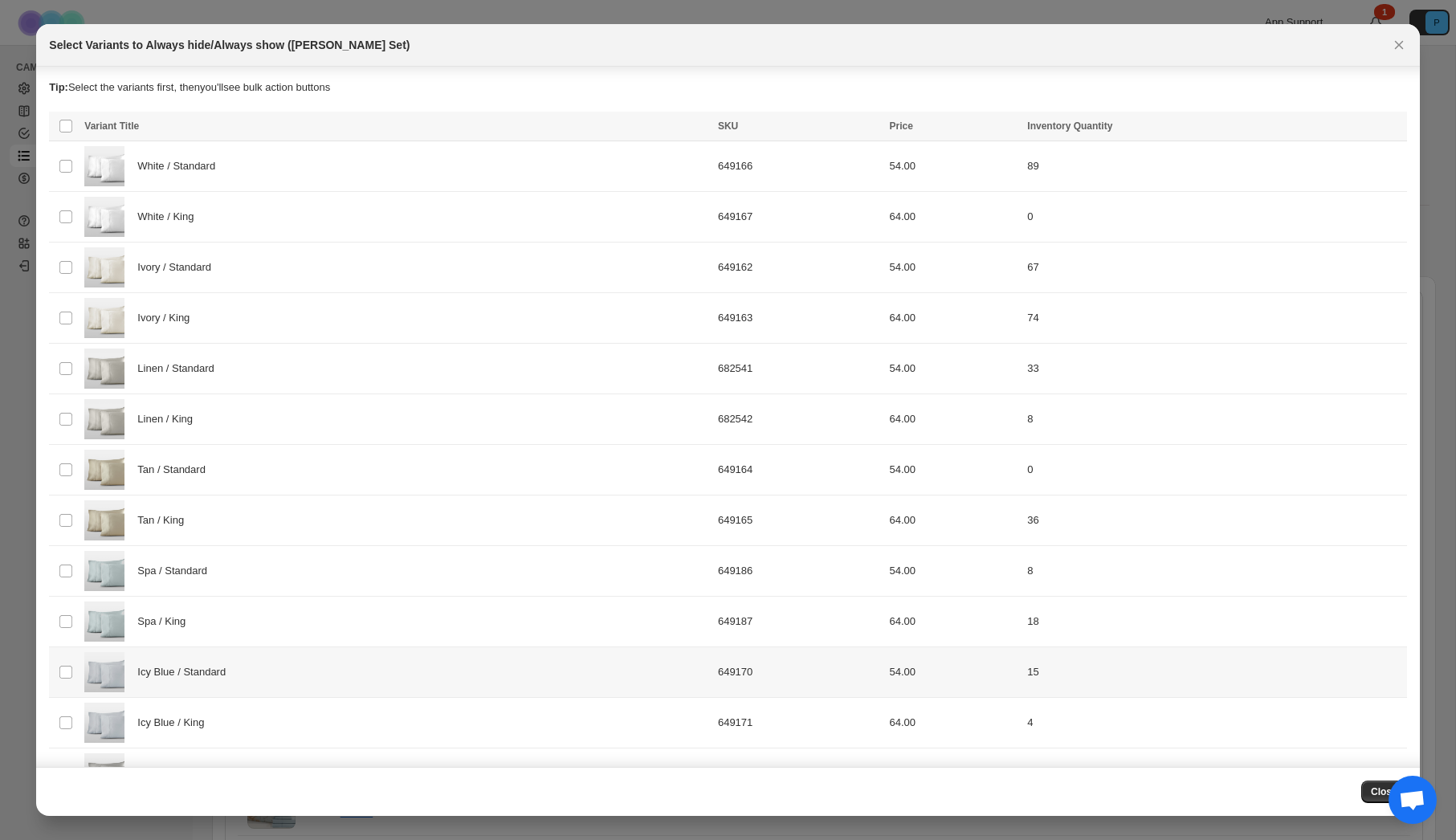
scroll to position [399, 0]
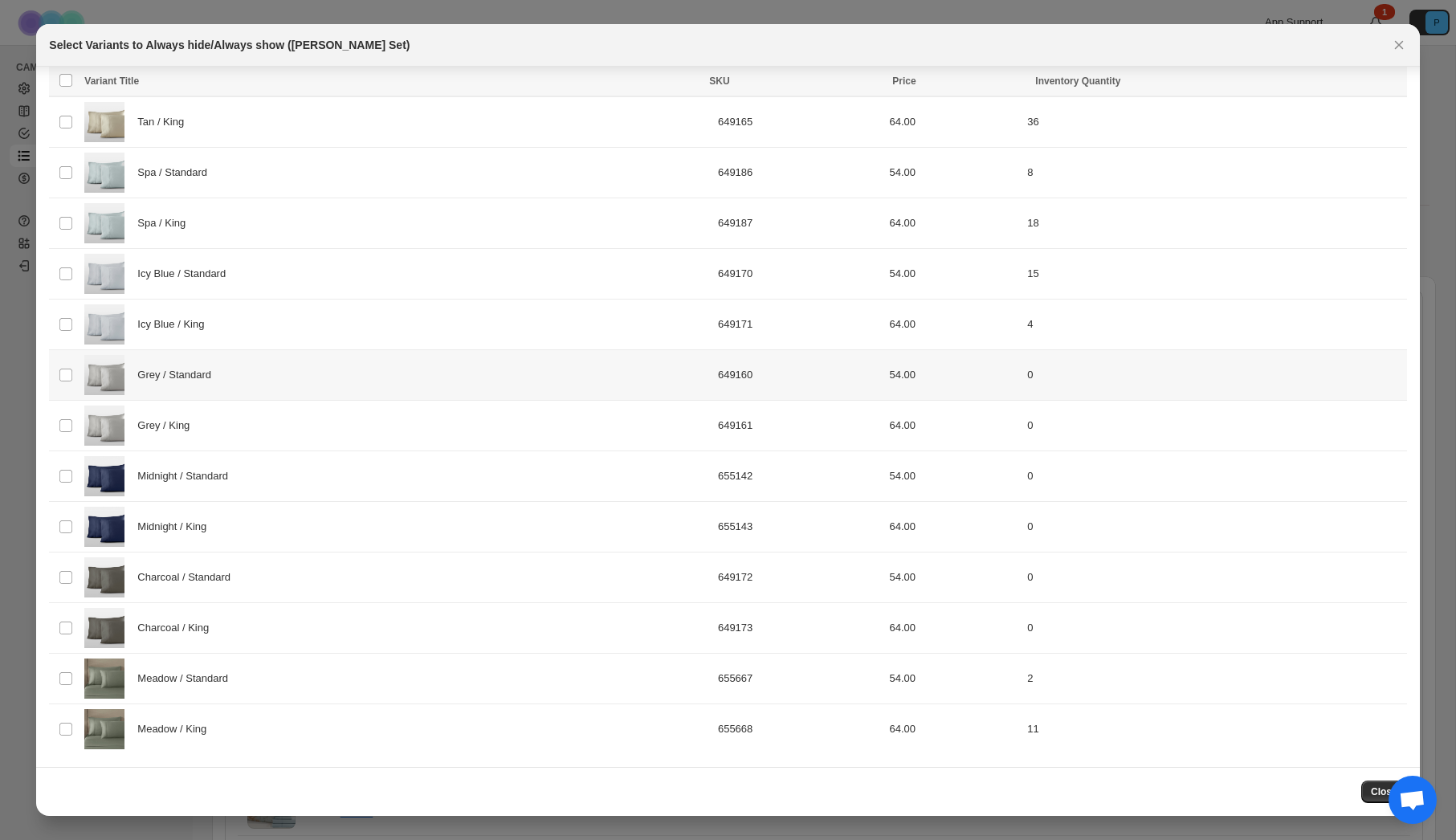
click at [299, 380] on div "Grey / Standard" at bounding box center [397, 375] width 624 height 40
click at [1046, 85] on span "Always hide" at bounding box center [1046, 83] width 56 height 13
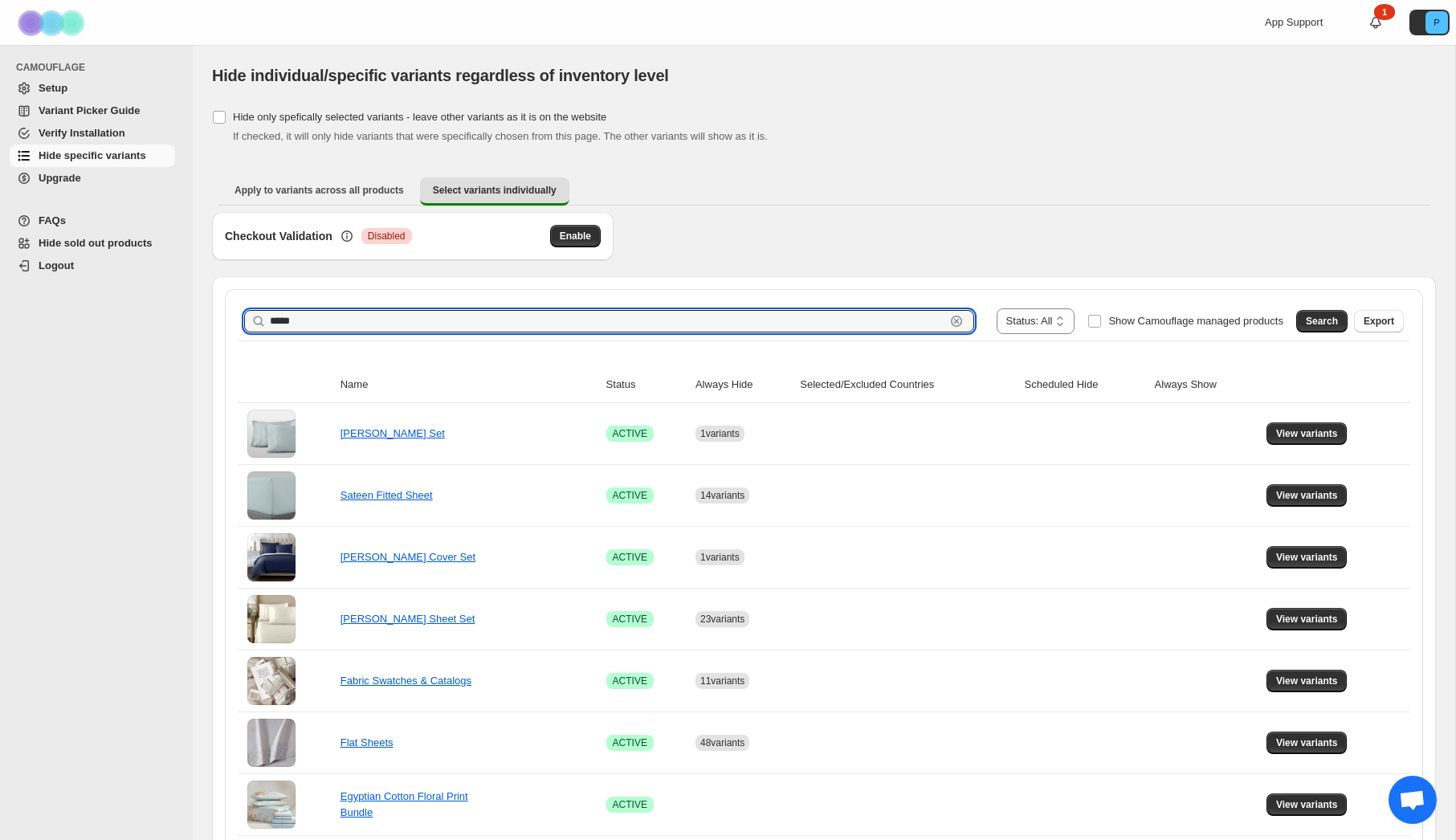
drag, startPoint x: 300, startPoint y: 319, endPoint x: 261, endPoint y: 320, distance: 39.0
click at [261, 320] on div "***** Clear" at bounding box center [609, 321] width 730 height 23
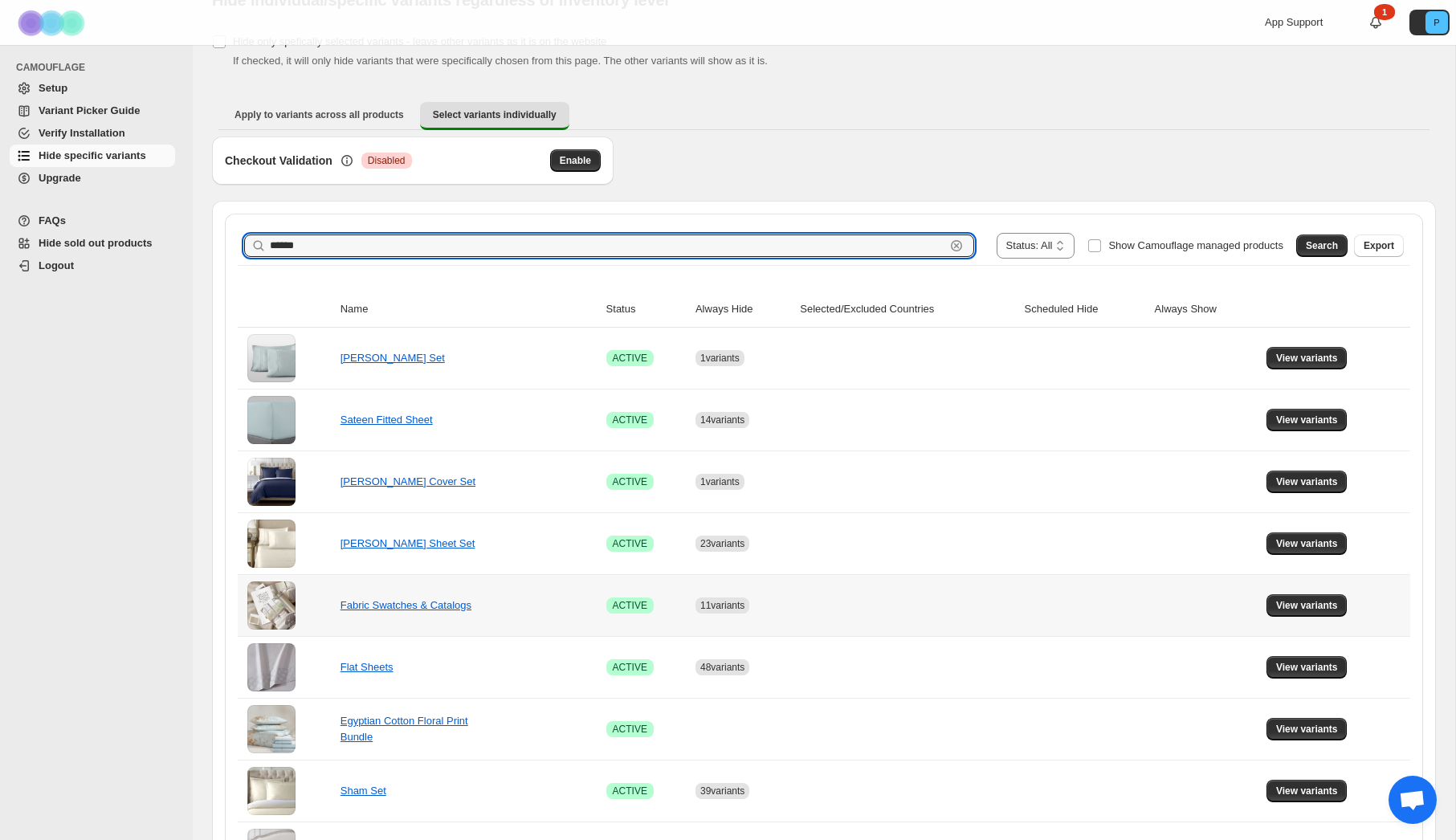
scroll to position [0, 0]
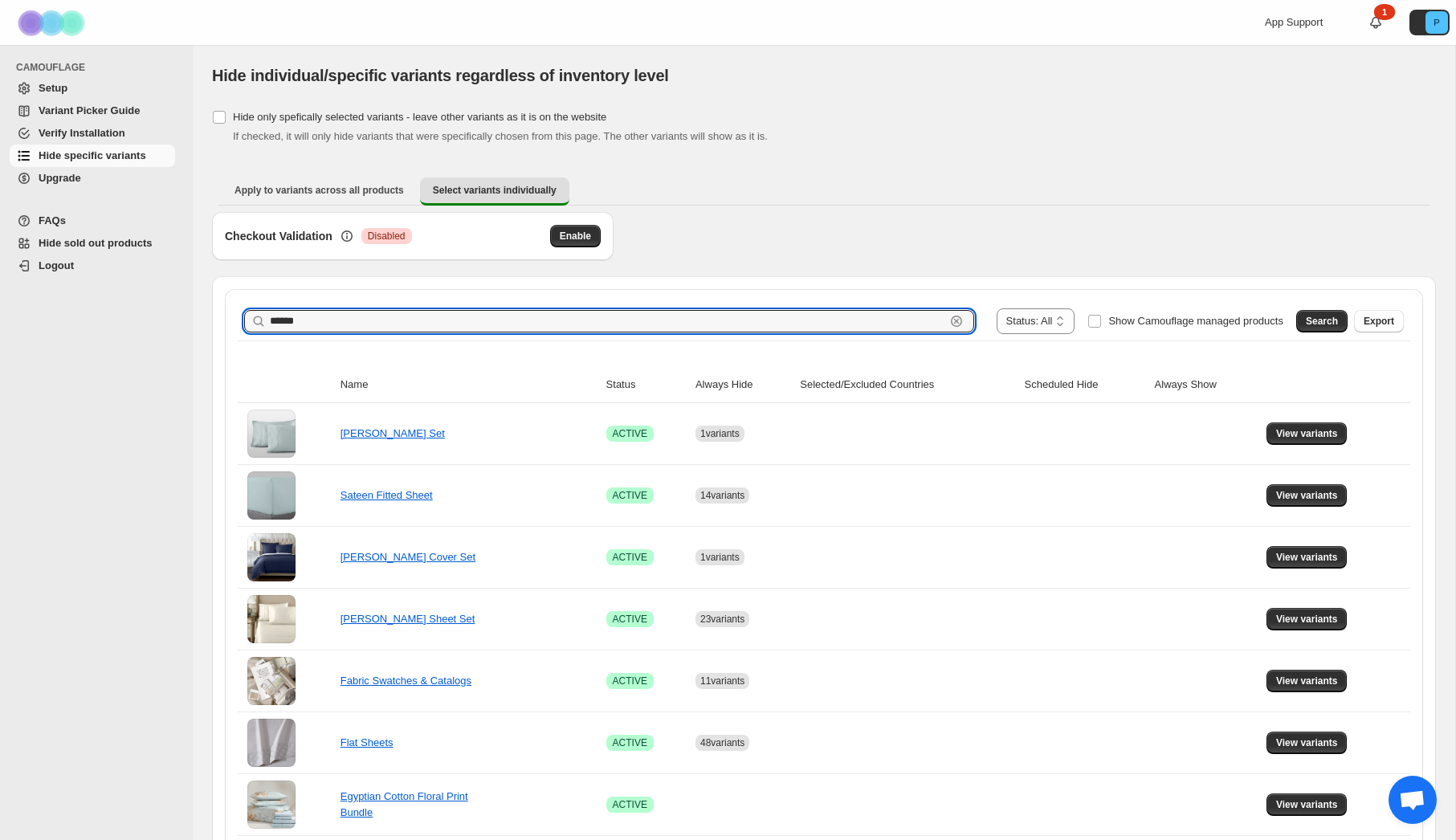
drag, startPoint x: 305, startPoint y: 317, endPoint x: 250, endPoint y: 317, distance: 55.0
click at [250, 317] on div "****** Clear" at bounding box center [609, 321] width 730 height 23
type input "****"
click at [1336, 328] on button "Search" at bounding box center [1322, 321] width 51 height 23
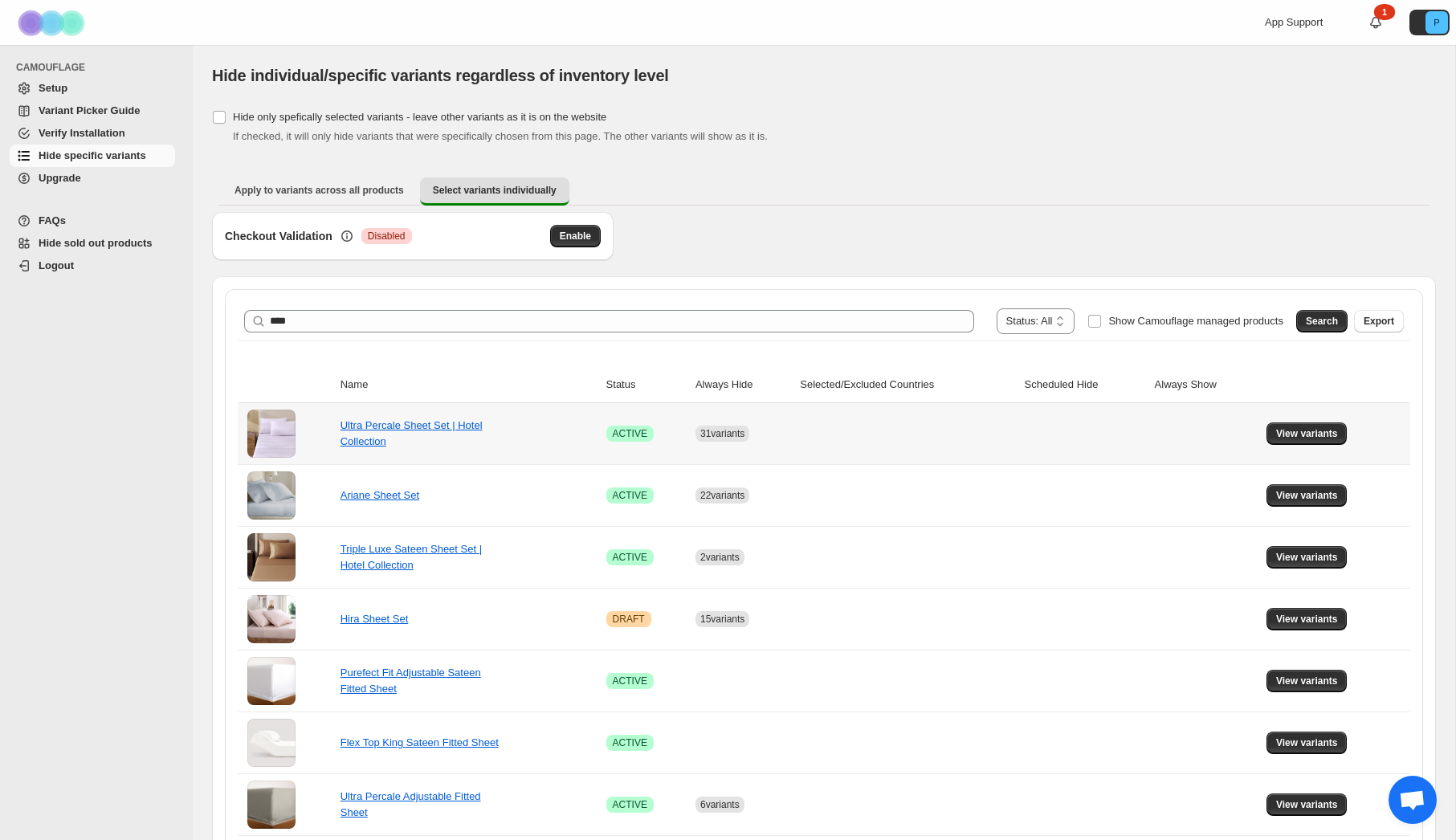
scroll to position [131, 0]
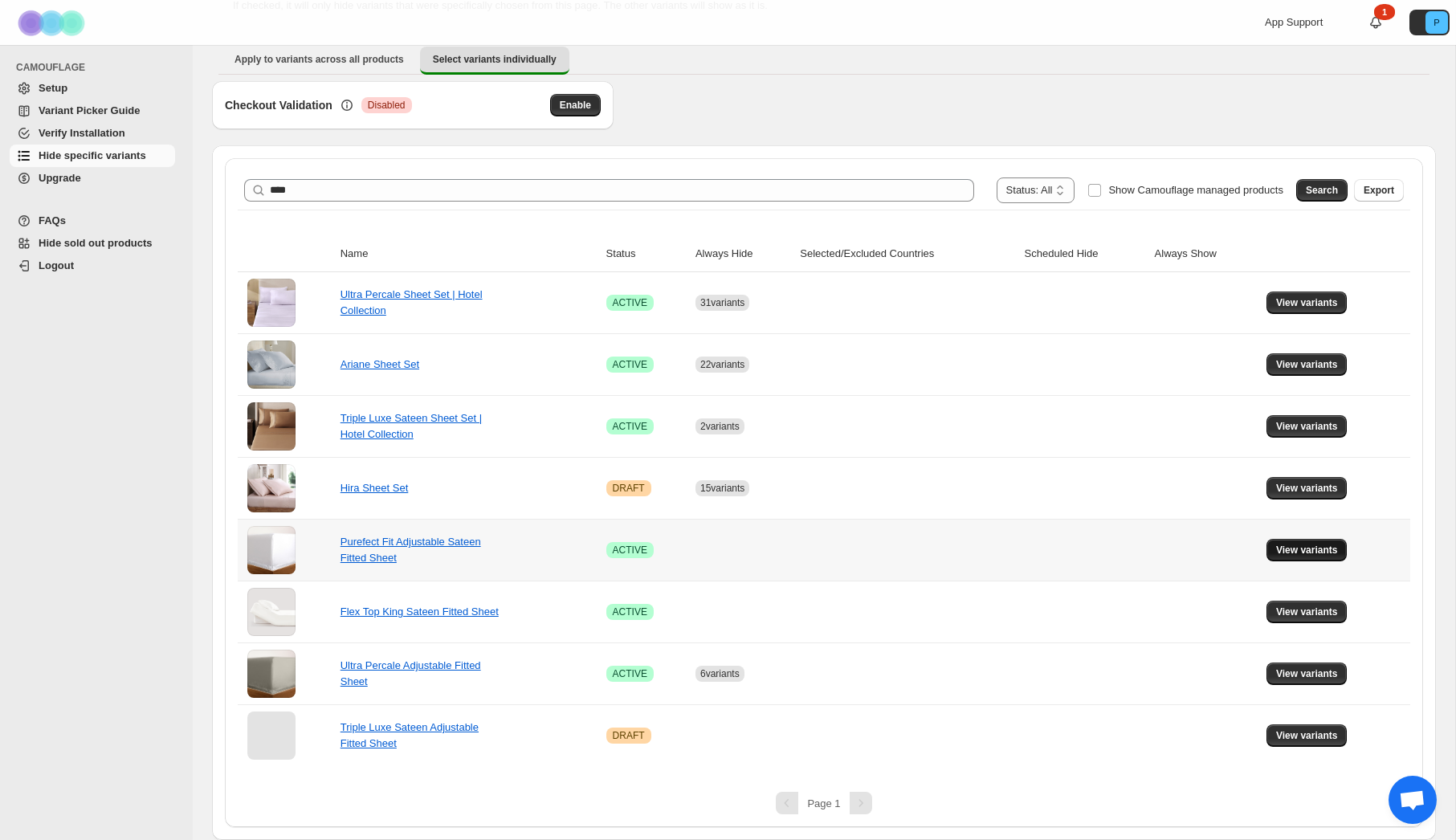
click at [1292, 548] on span "View variants" at bounding box center [1308, 551] width 62 height 13
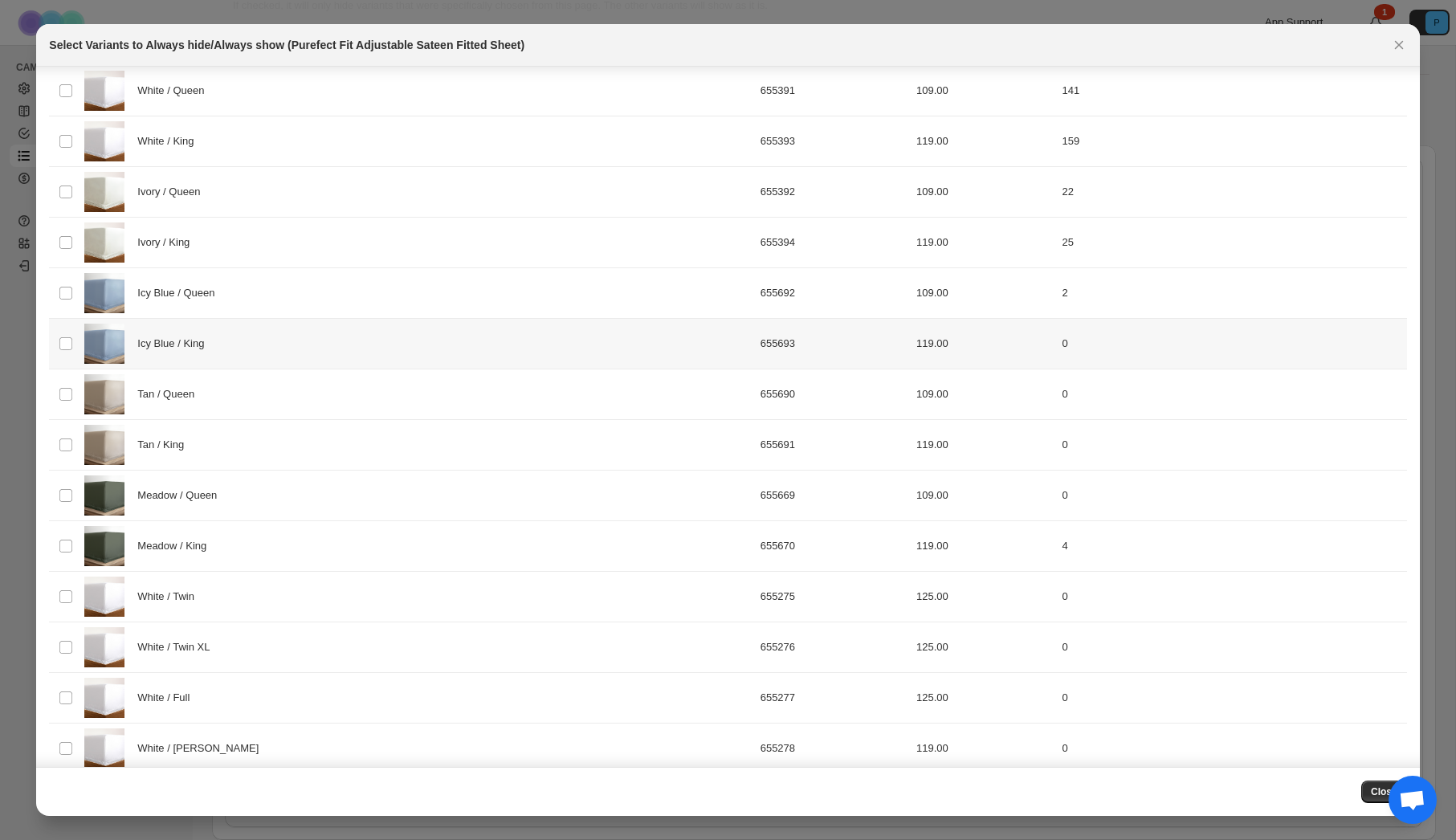
scroll to position [95, 0]
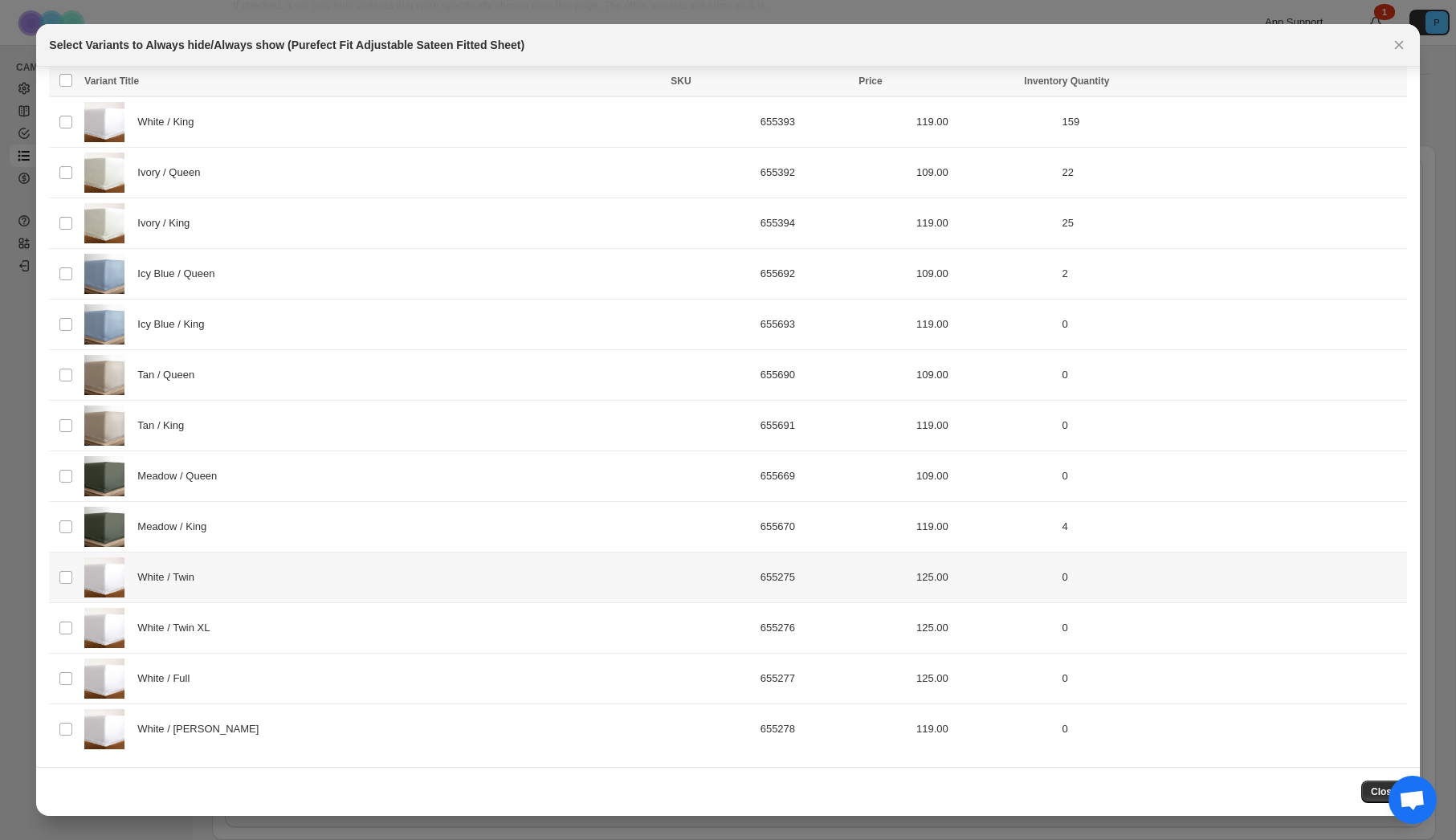
click at [386, 592] on div "White / Twin" at bounding box center [418, 578] width 666 height 40
drag, startPoint x: 388, startPoint y: 637, endPoint x: 398, endPoint y: 691, distance: 54.9
click at [388, 638] on div "White / Twin XL" at bounding box center [418, 628] width 666 height 40
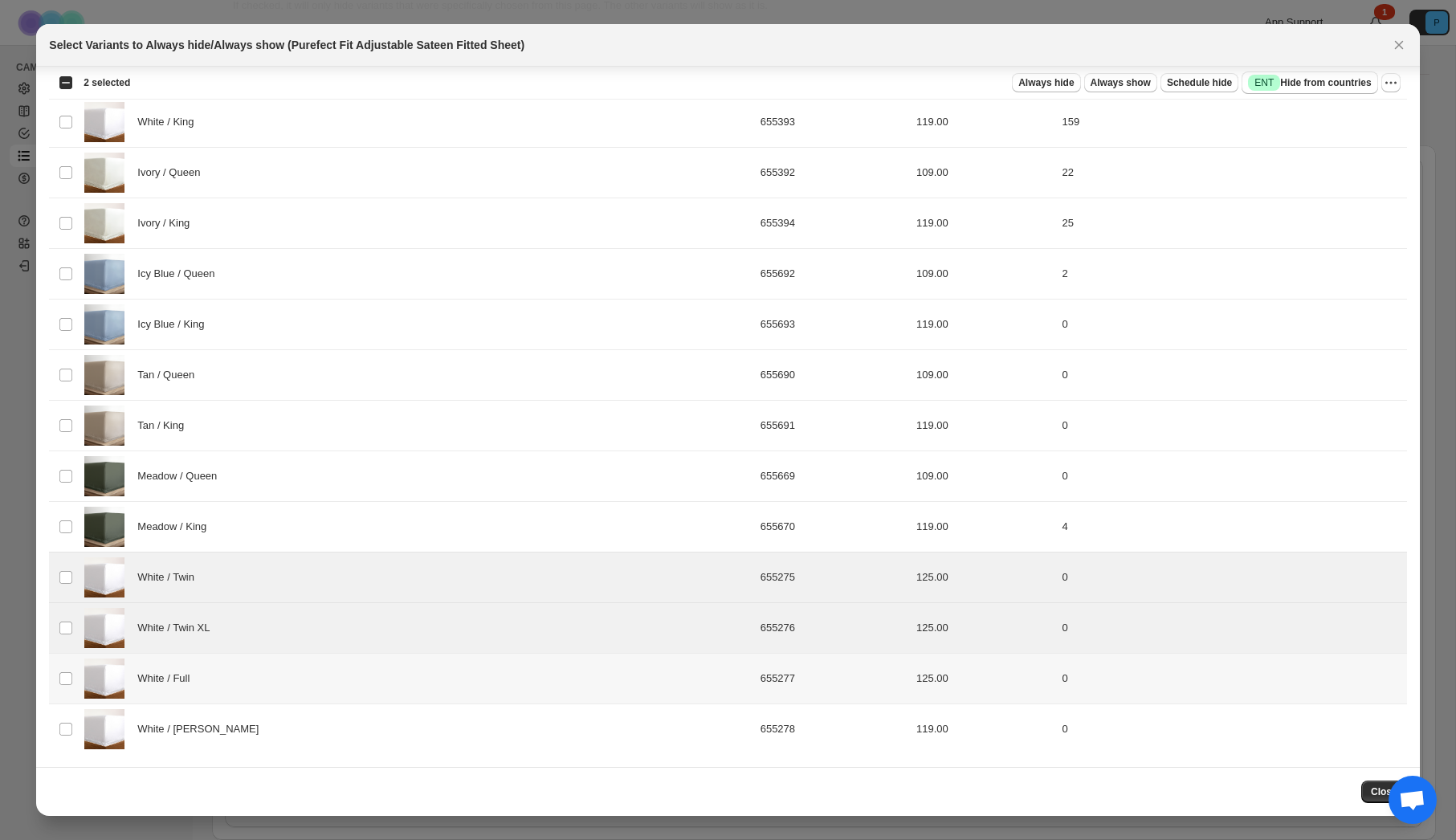
click at [398, 692] on div "White / Full" at bounding box center [418, 679] width 666 height 40
click at [398, 722] on div "White / [PERSON_NAME]" at bounding box center [418, 729] width 666 height 40
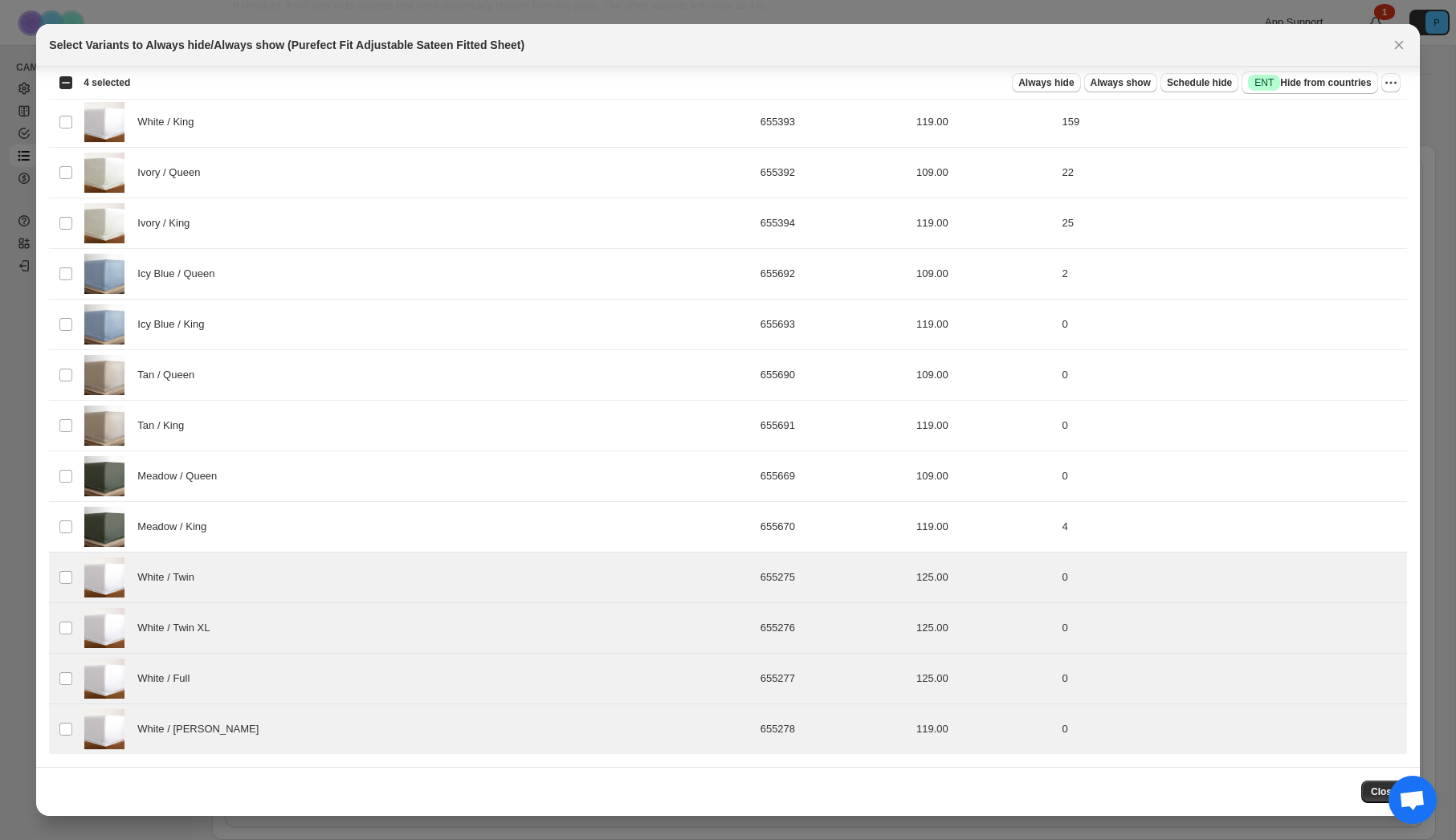
click at [1393, 46] on icon "Close" at bounding box center [1400, 46] width 16 height 16
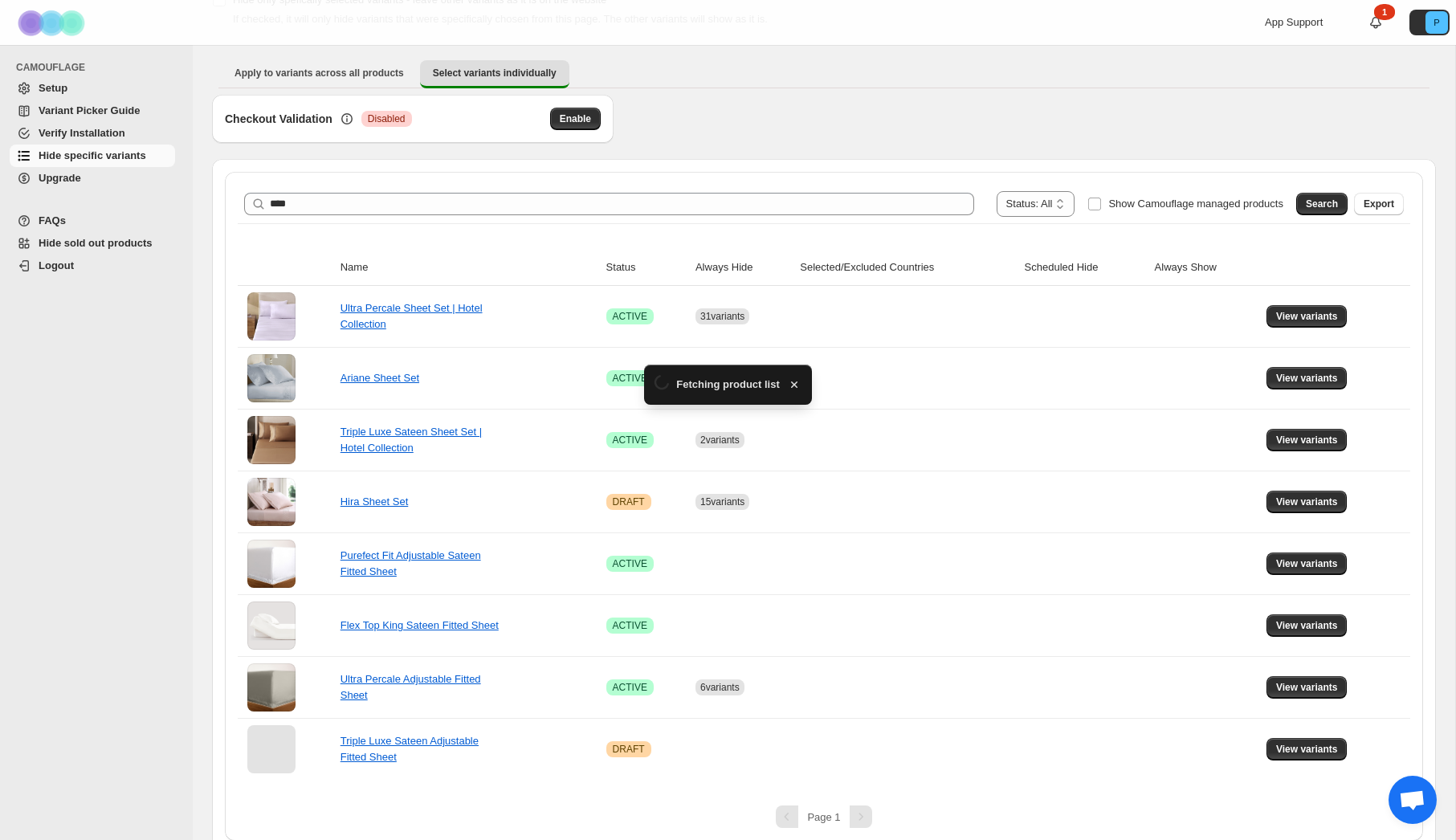
scroll to position [131, 0]
